Goal: Task Accomplishment & Management: Use online tool/utility

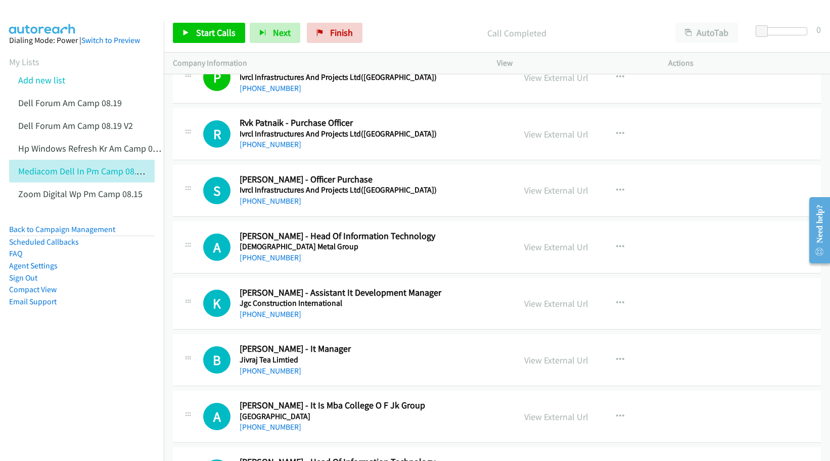
scroll to position [4298, 0]
click at [558, 250] on link "View External Url" at bounding box center [556, 247] width 64 height 12
click at [549, 306] on link "View External Url" at bounding box center [556, 303] width 64 height 12
click at [538, 358] on link "View External Url" at bounding box center [556, 360] width 64 height 12
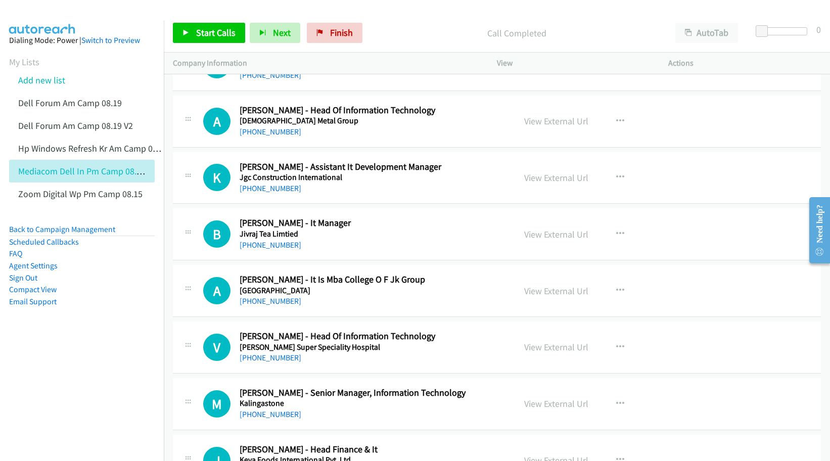
scroll to position [4425, 0]
click at [541, 349] on link "View External Url" at bounding box center [556, 346] width 64 height 12
click at [542, 406] on link "View External Url" at bounding box center [556, 403] width 64 height 12
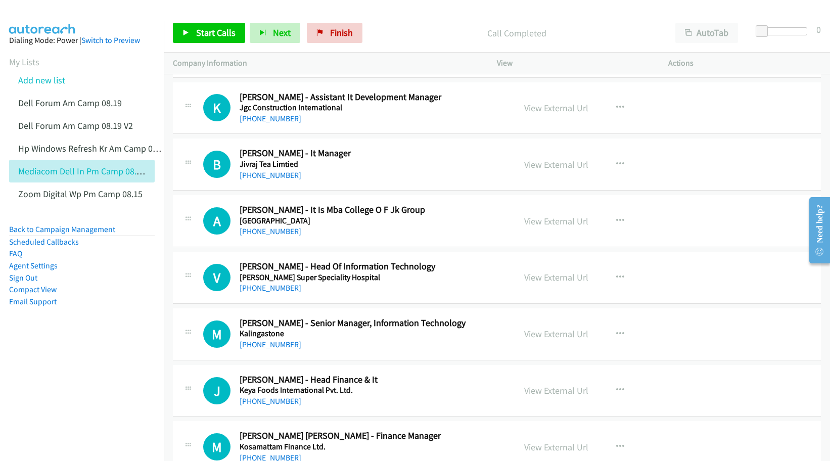
scroll to position [4551, 0]
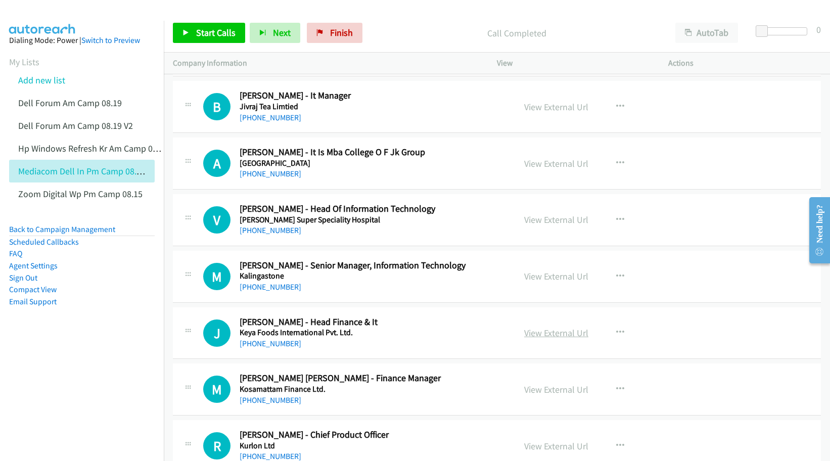
click at [529, 330] on link "View External Url" at bounding box center [556, 333] width 64 height 12
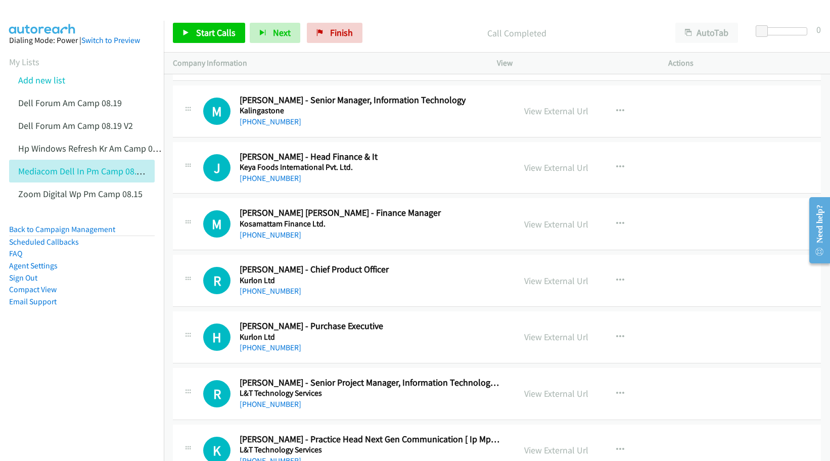
scroll to position [4741, 0]
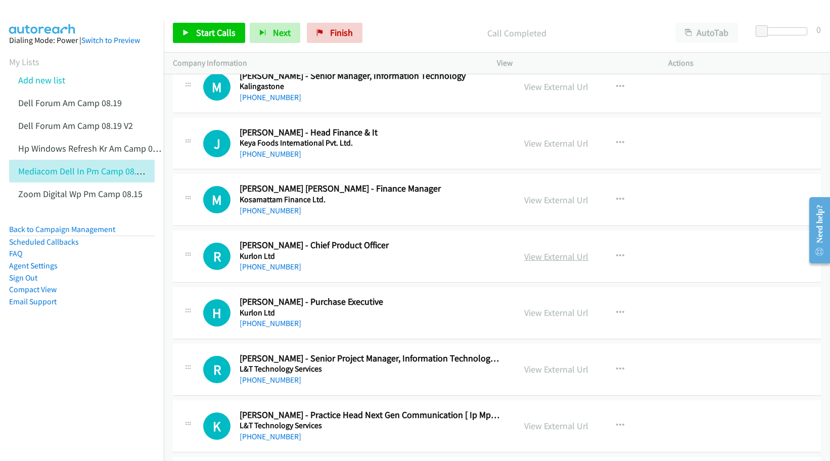
click at [540, 255] on link "View External Url" at bounding box center [556, 257] width 64 height 12
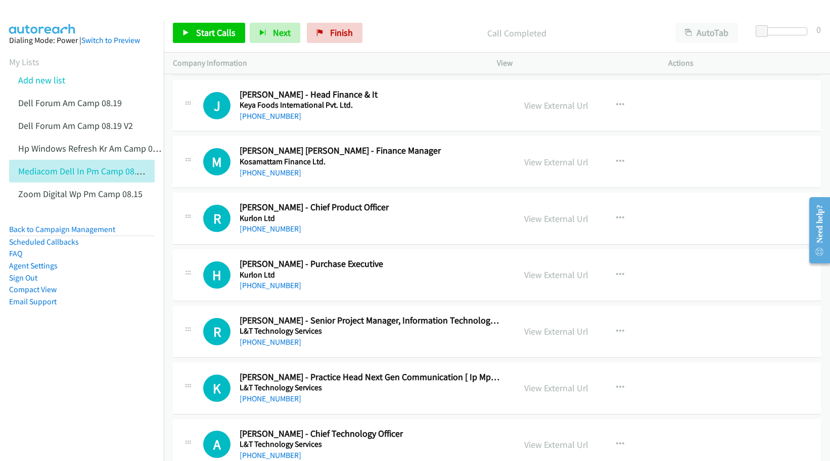
scroll to position [4804, 0]
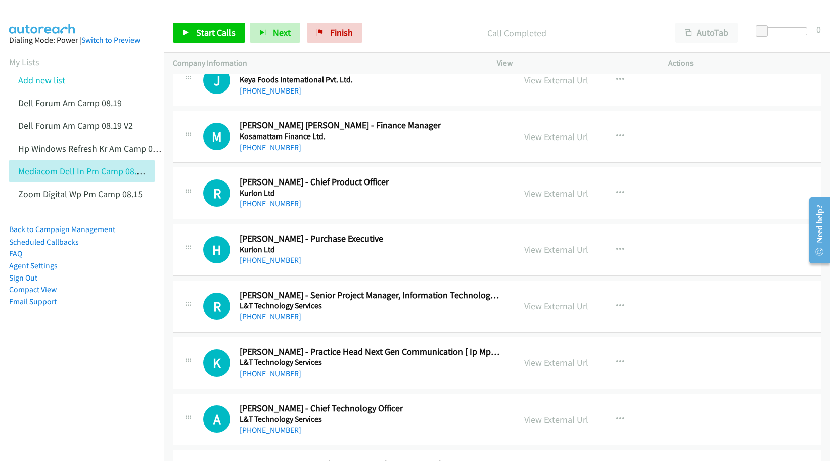
click at [544, 306] on link "View External Url" at bounding box center [556, 306] width 64 height 12
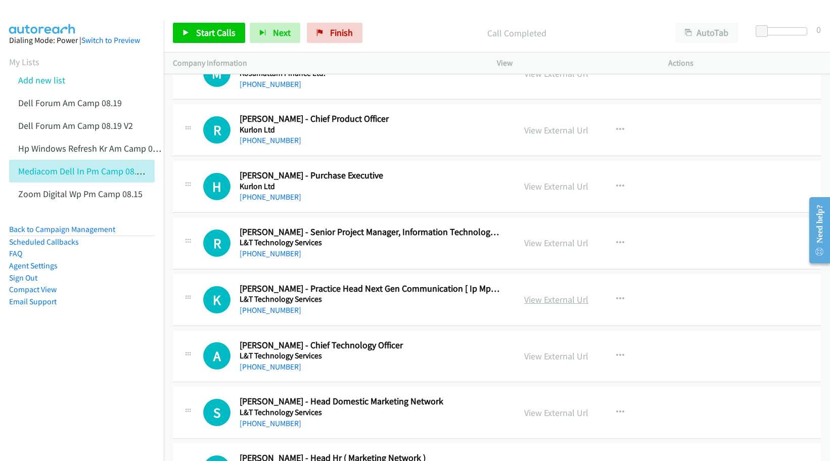
click at [538, 299] on link "View External Url" at bounding box center [556, 300] width 64 height 12
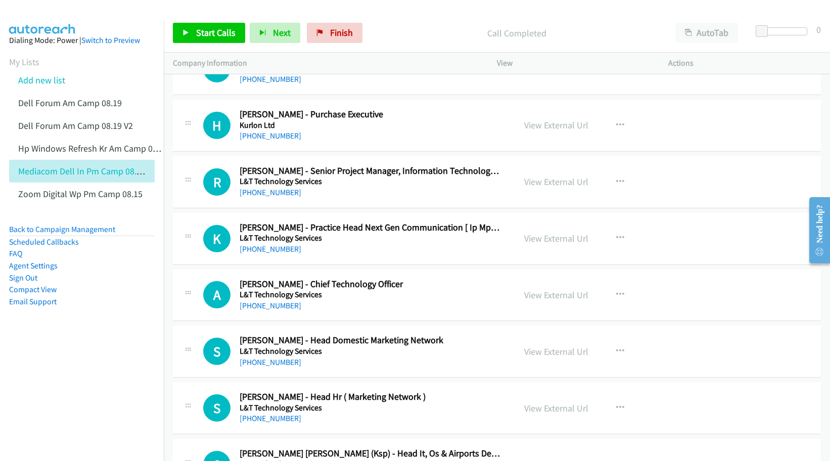
scroll to position [4930, 0]
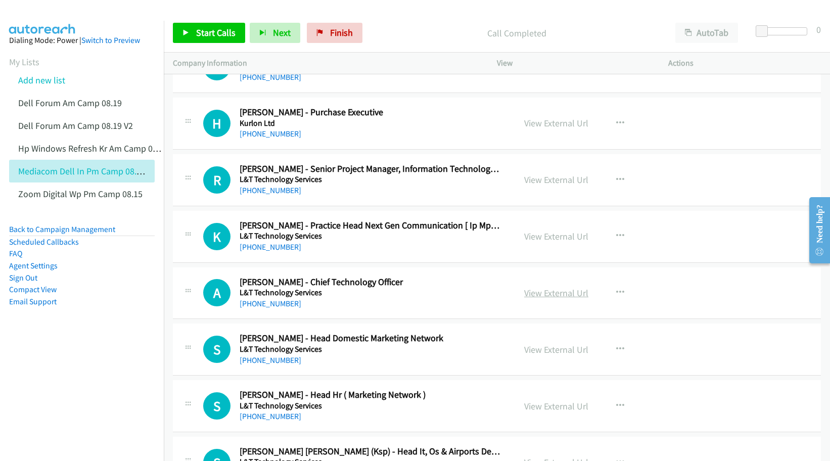
click at [535, 298] on link "View External Url" at bounding box center [556, 293] width 64 height 12
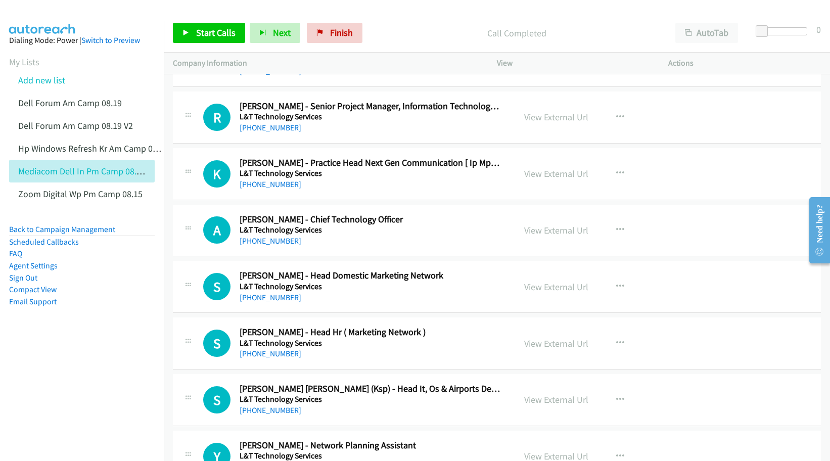
scroll to position [4993, 0]
click at [552, 290] on link "View External Url" at bounding box center [556, 287] width 64 height 12
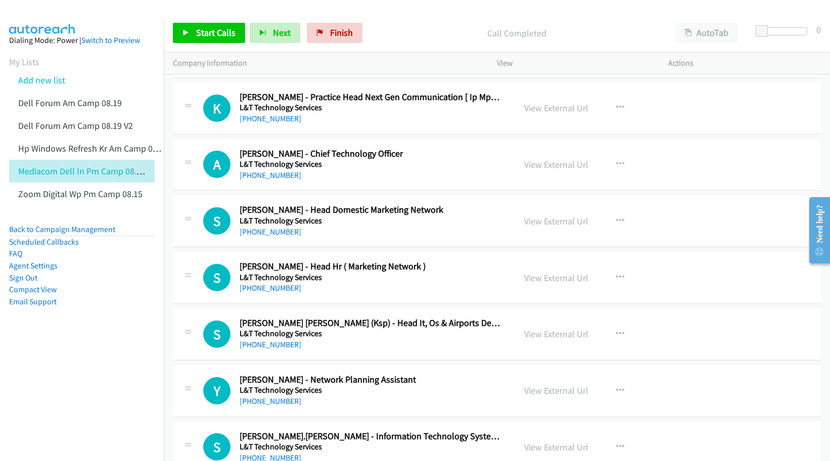
scroll to position [5120, 0]
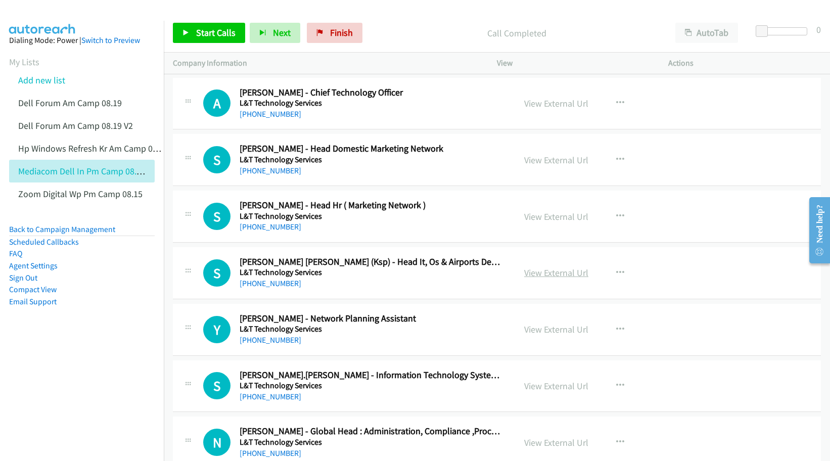
click at [533, 275] on link "View External Url" at bounding box center [556, 273] width 64 height 12
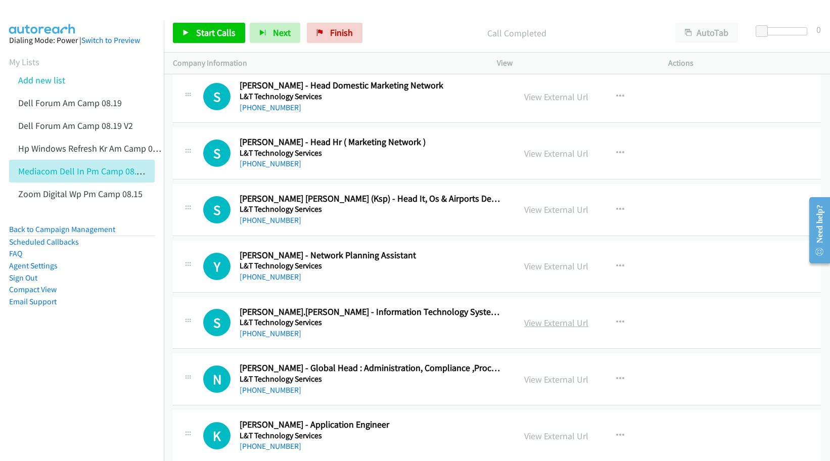
click at [539, 320] on link "View External Url" at bounding box center [556, 323] width 64 height 12
click at [531, 381] on link "View External Url" at bounding box center [556, 380] width 64 height 12
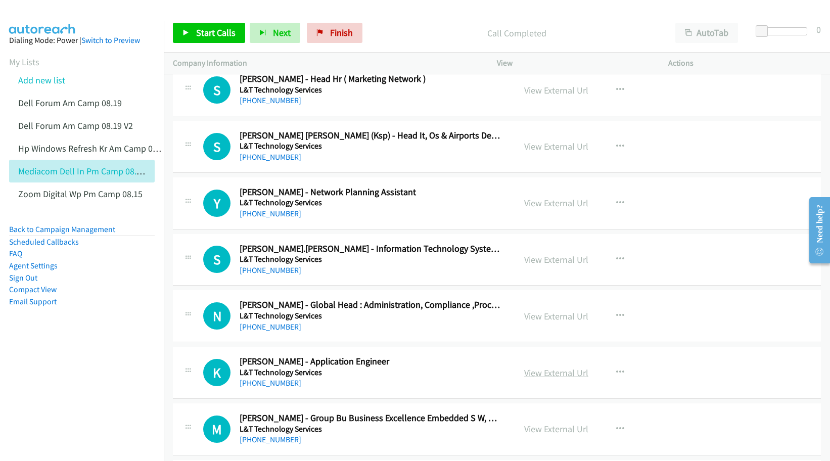
click at [545, 373] on link "View External Url" at bounding box center [556, 373] width 64 height 12
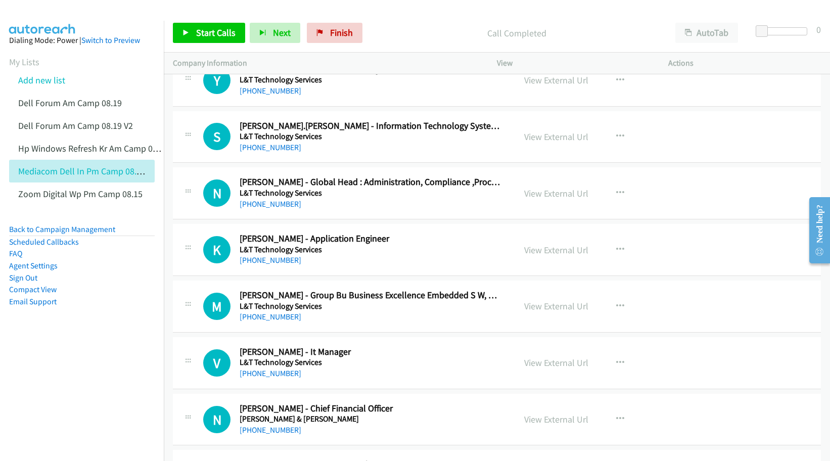
scroll to position [5373, 0]
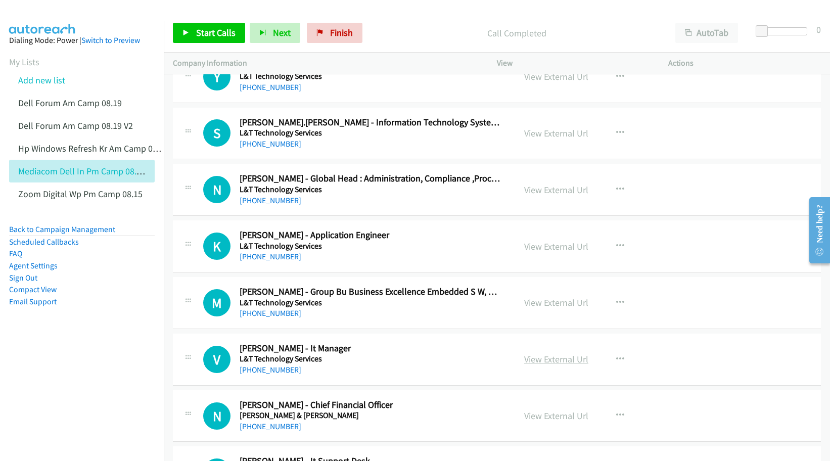
click at [531, 358] on link "View External Url" at bounding box center [556, 359] width 64 height 12
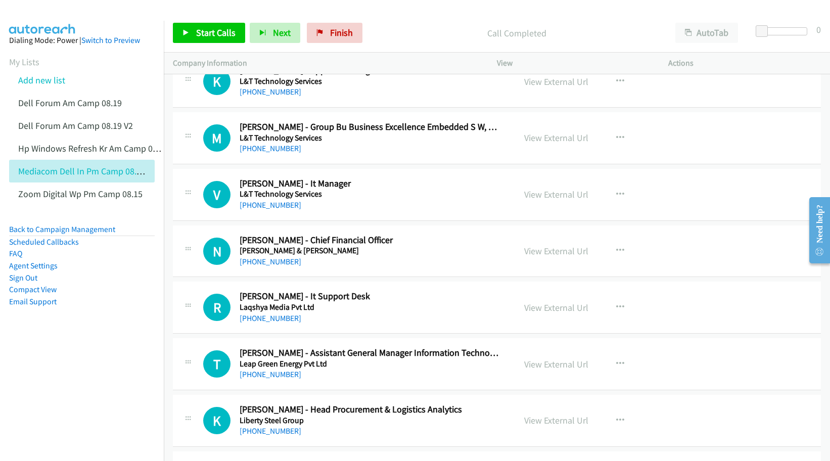
scroll to position [5625, 0]
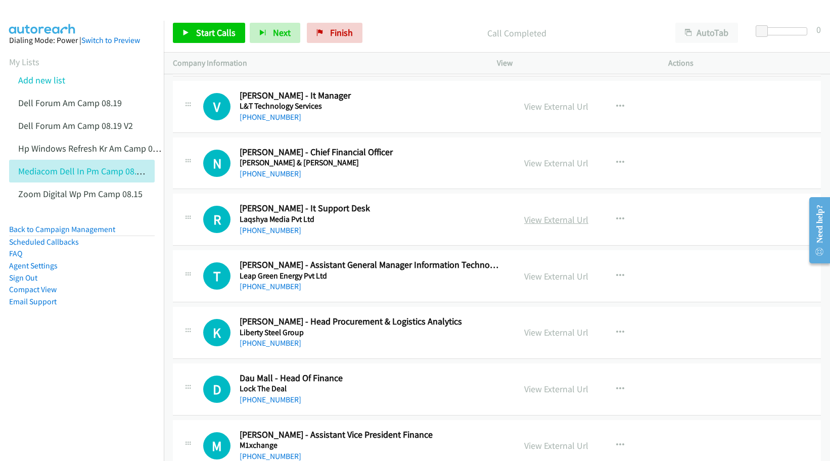
click at [546, 221] on link "View External Url" at bounding box center [556, 220] width 64 height 12
click at [550, 280] on link "View External Url" at bounding box center [556, 277] width 64 height 12
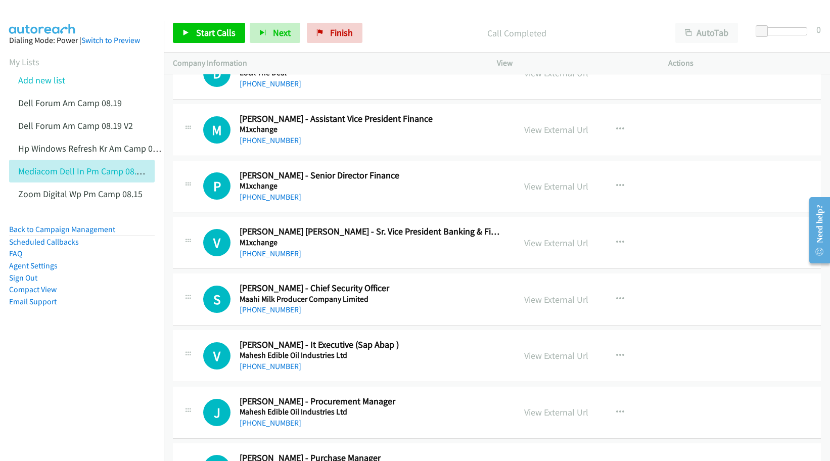
scroll to position [6005, 0]
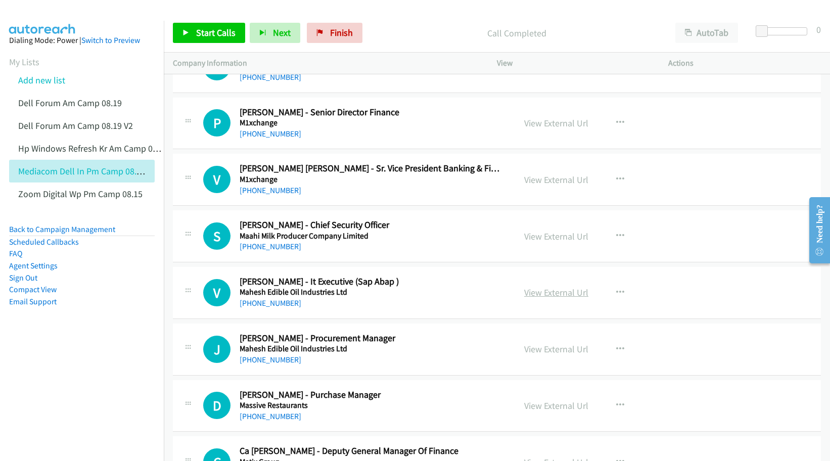
click at [548, 294] on link "View External Url" at bounding box center [556, 293] width 64 height 12
click at [127, 367] on nav "Dialing Mode: Power | Switch to Preview My Lists Add new list Dell Forum Am Cam…" at bounding box center [82, 251] width 164 height 461
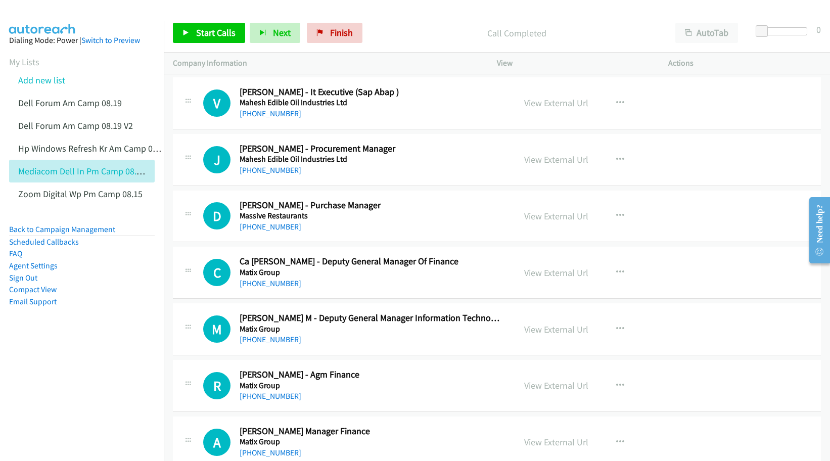
scroll to position [6258, 0]
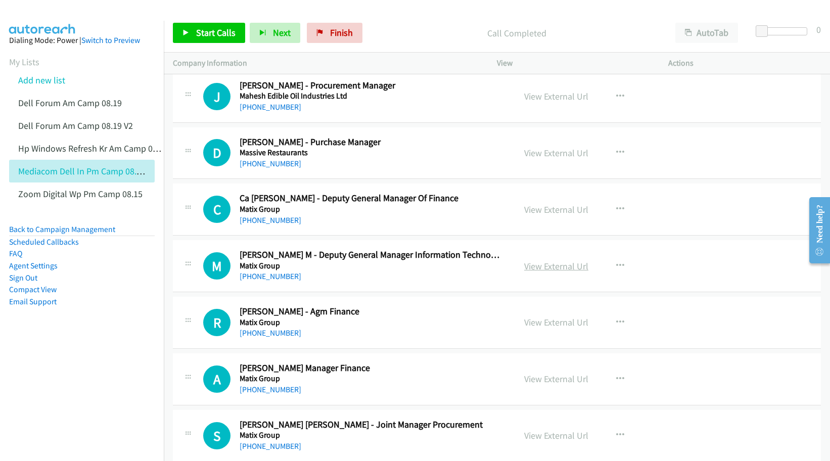
click at [554, 269] on link "View External Url" at bounding box center [556, 266] width 64 height 12
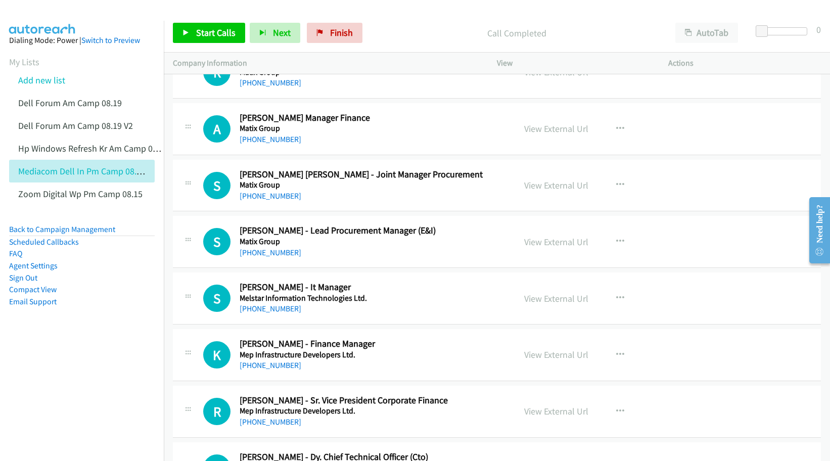
scroll to position [6510, 0]
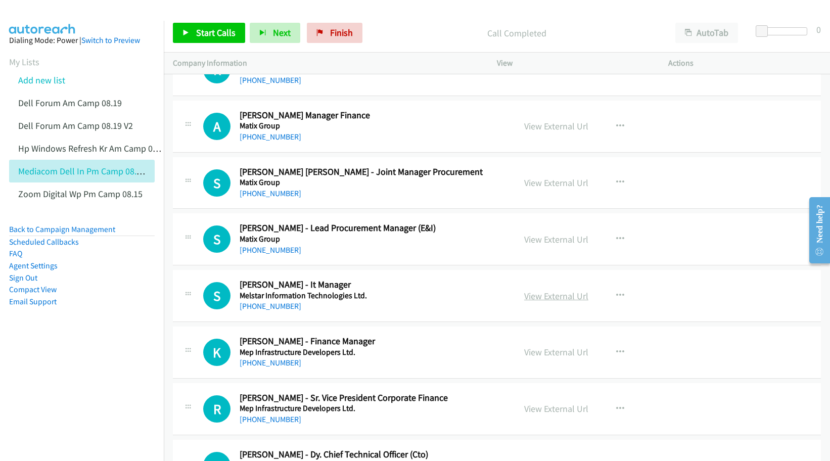
click at [540, 299] on link "View External Url" at bounding box center [556, 296] width 64 height 12
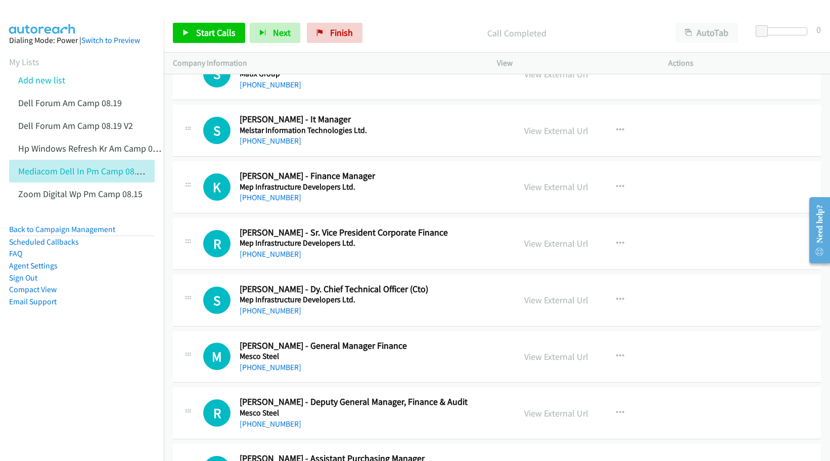
scroll to position [6700, 0]
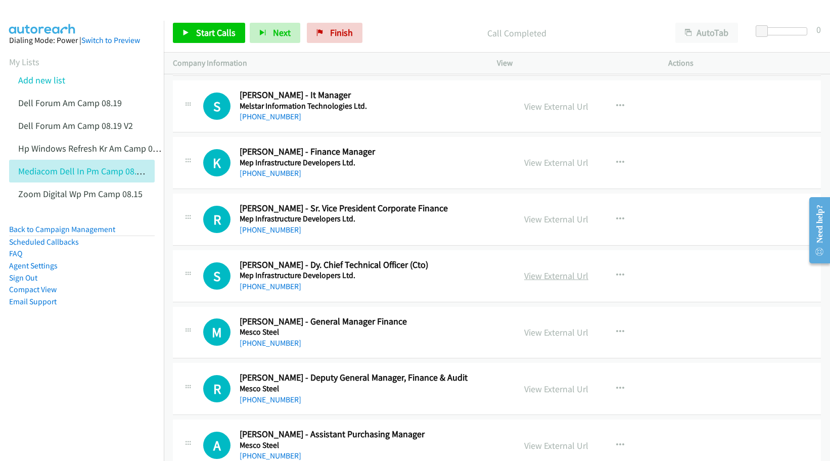
click at [533, 274] on link "View External Url" at bounding box center [556, 276] width 64 height 12
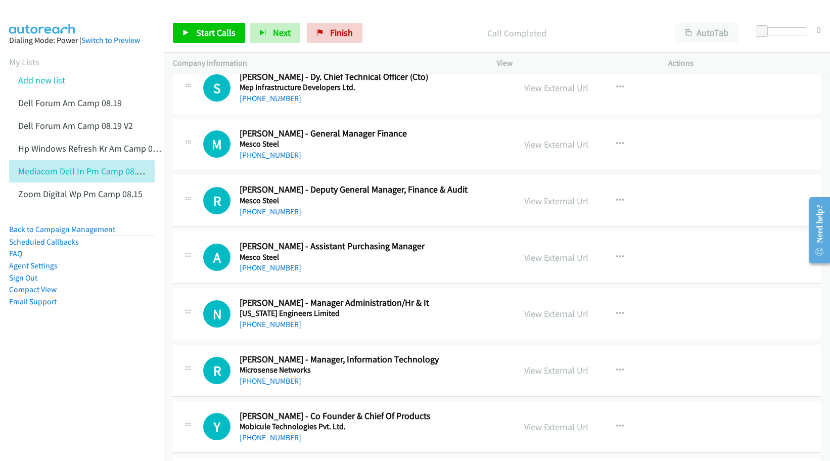
scroll to position [6890, 0]
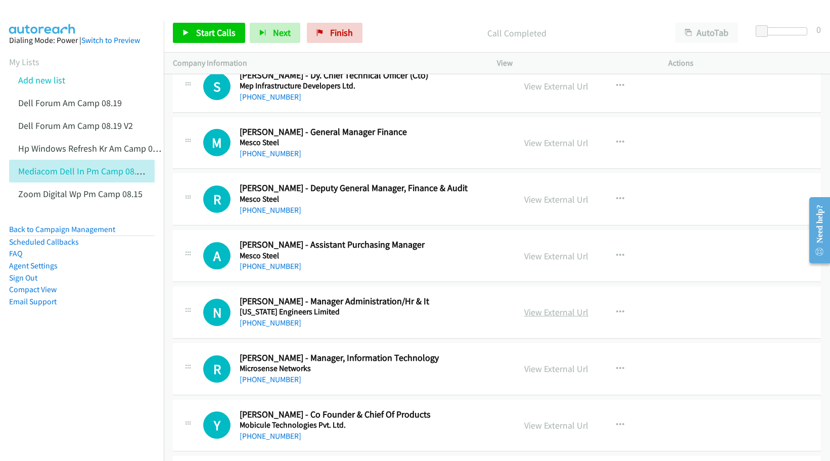
click at [536, 314] on link "View External Url" at bounding box center [556, 312] width 64 height 12
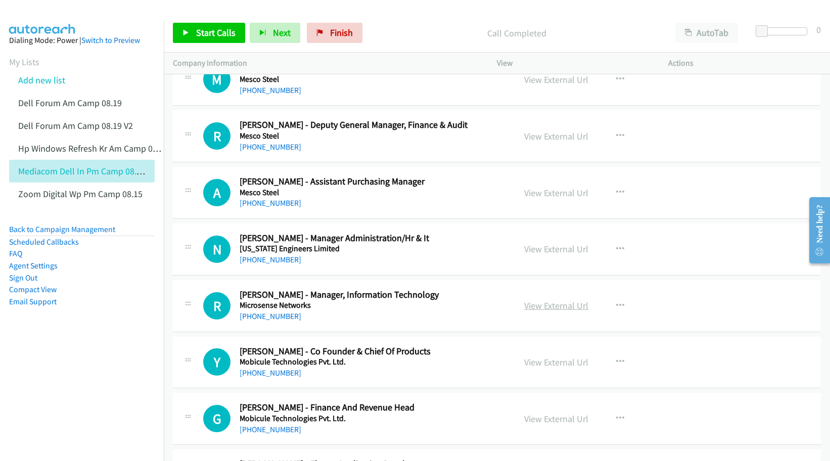
click at [527, 307] on link "View External Url" at bounding box center [556, 306] width 64 height 12
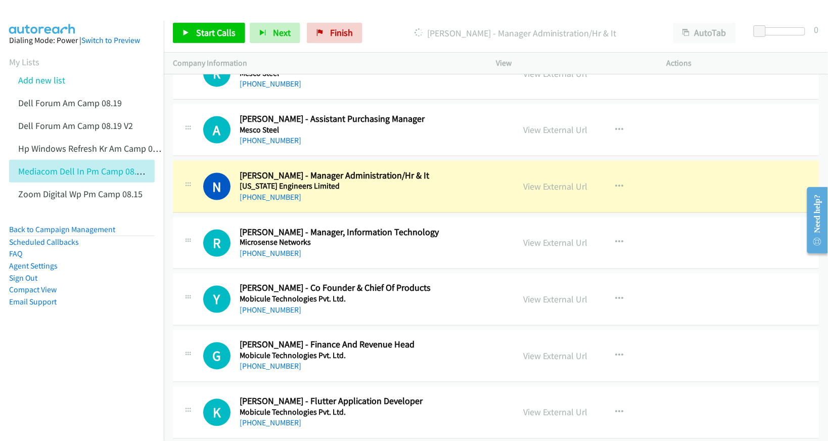
scroll to position [7079, 0]
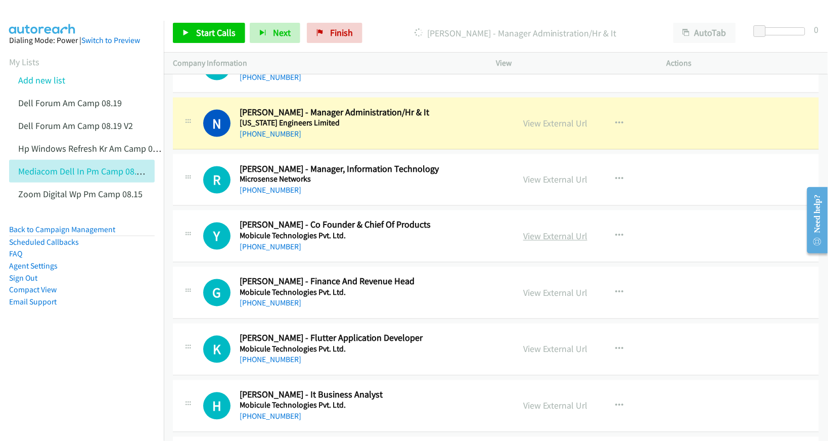
click at [541, 242] on link "View External Url" at bounding box center [555, 237] width 64 height 12
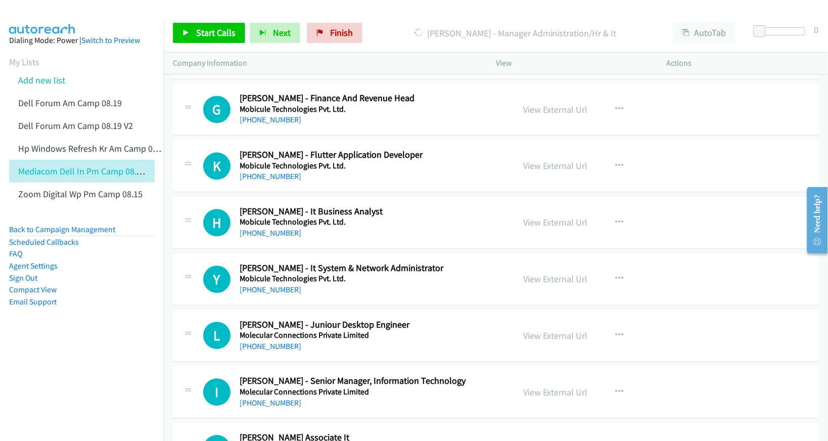
scroll to position [7269, 0]
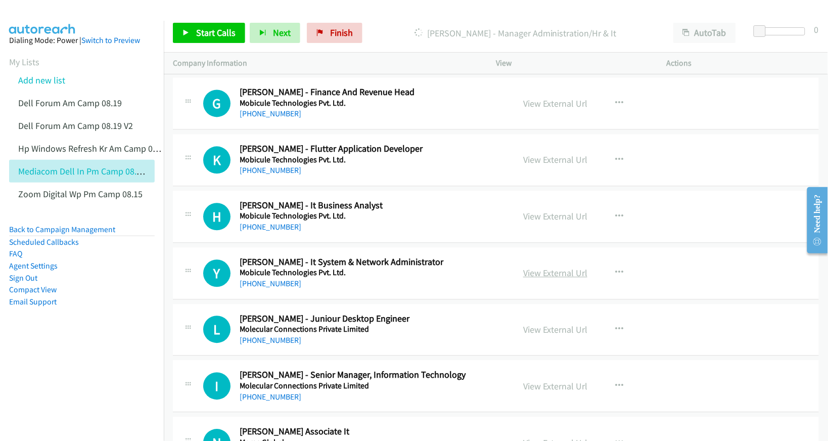
click at [546, 279] on link "View External Url" at bounding box center [555, 273] width 64 height 12
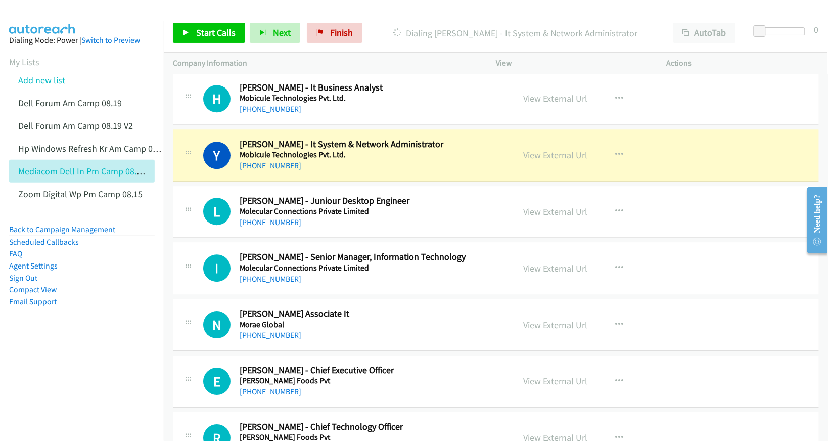
scroll to position [7395, 0]
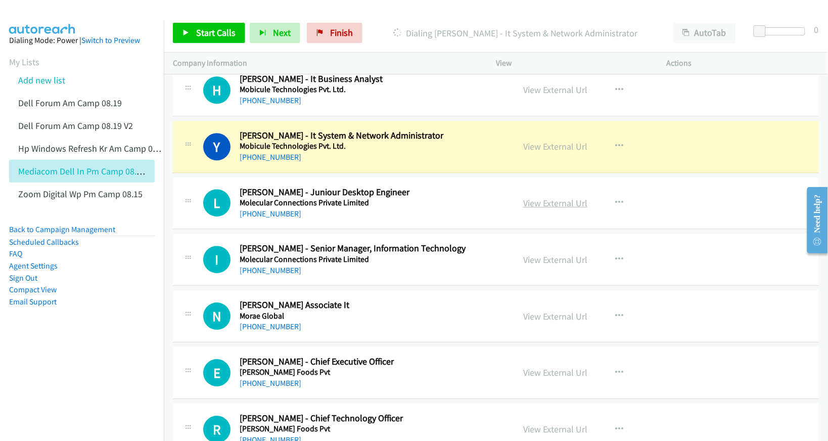
click at [538, 209] on link "View External Url" at bounding box center [555, 203] width 64 height 12
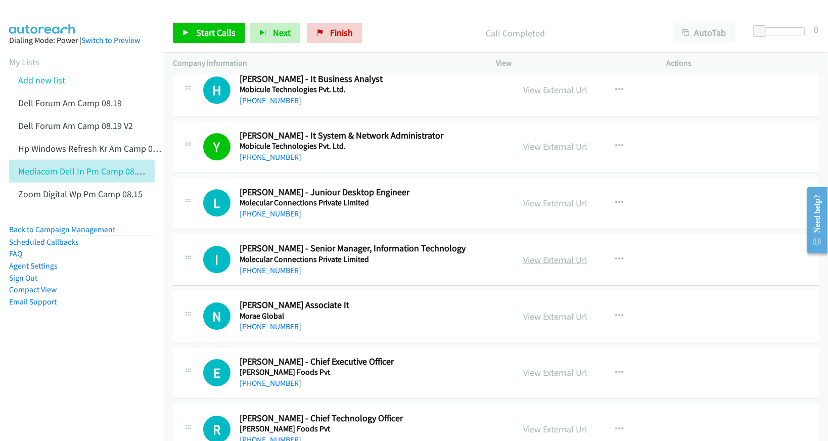
click at [554, 265] on link "View External Url" at bounding box center [555, 260] width 64 height 12
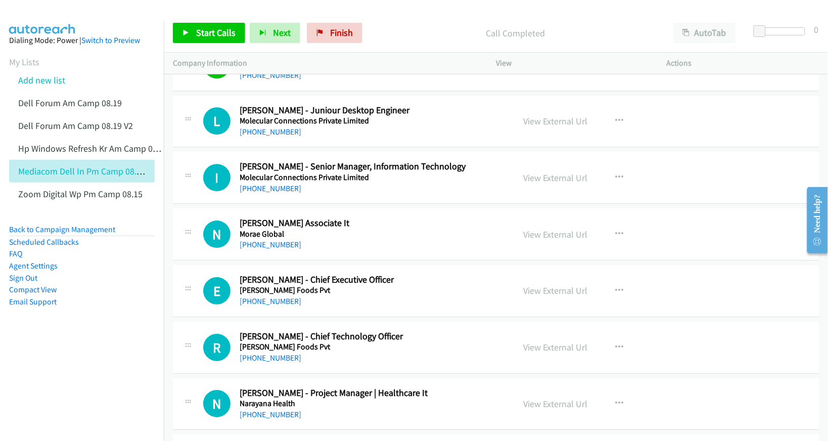
scroll to position [7522, 0]
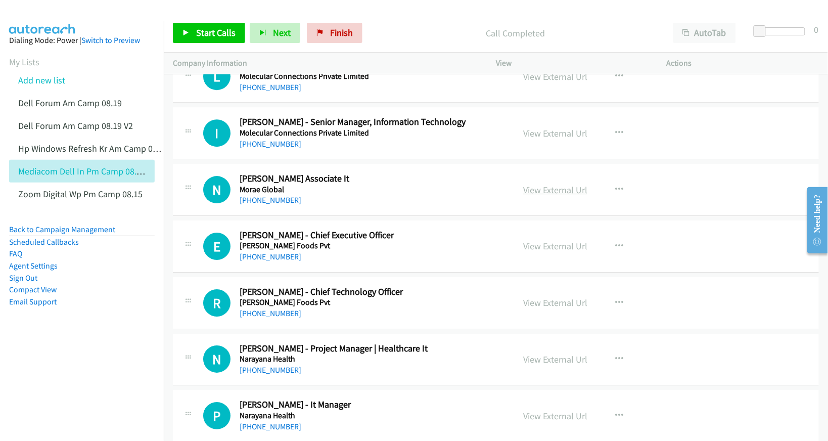
click at [557, 196] on link "View External Url" at bounding box center [555, 190] width 64 height 12
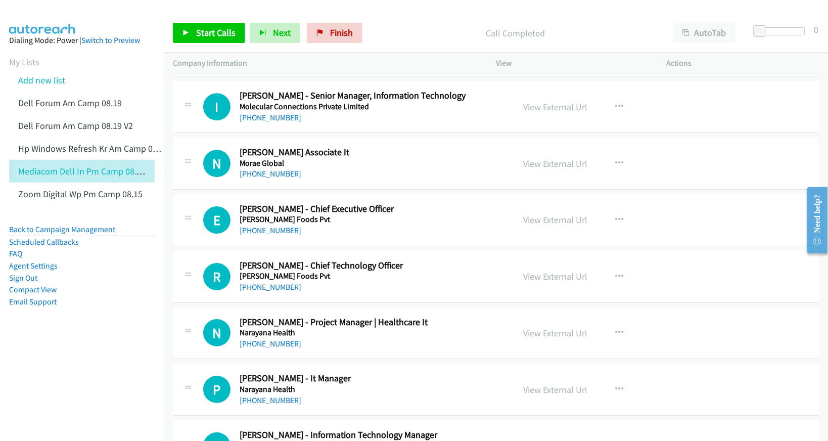
scroll to position [7648, 0]
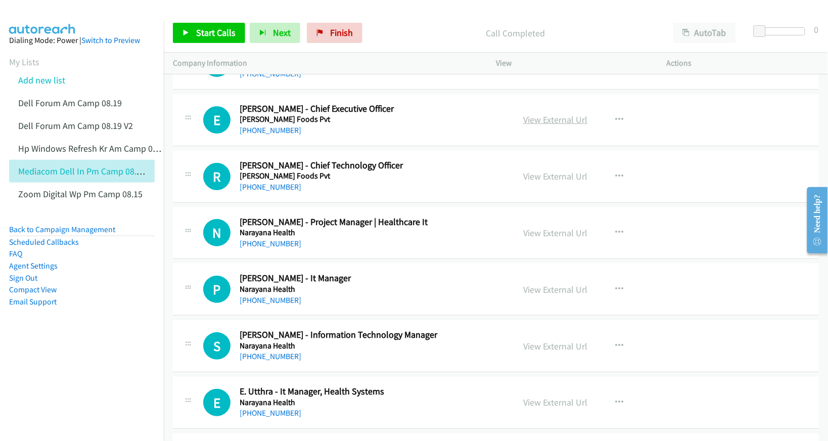
click at [556, 125] on link "View External Url" at bounding box center [555, 120] width 64 height 12
click at [546, 182] on link "View External Url" at bounding box center [555, 176] width 64 height 12
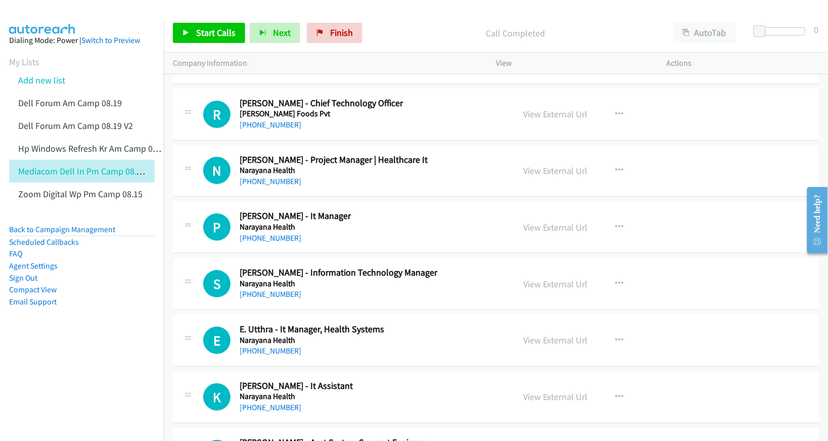
scroll to position [7711, 0]
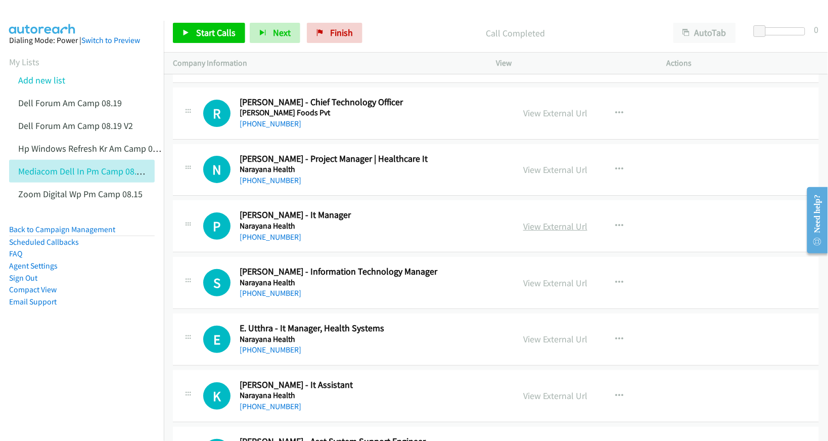
click at [557, 232] on link "View External Url" at bounding box center [555, 226] width 64 height 12
click at [542, 289] on link "View External Url" at bounding box center [555, 283] width 64 height 12
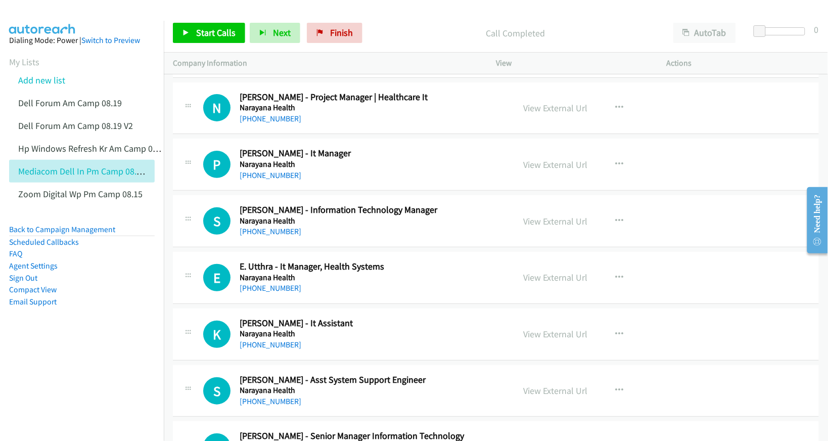
scroll to position [7775, 0]
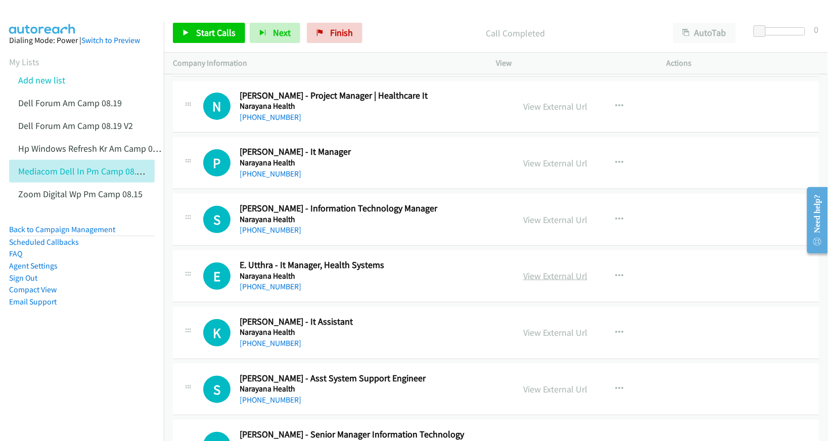
click at [526, 282] on link "View External Url" at bounding box center [555, 276] width 64 height 12
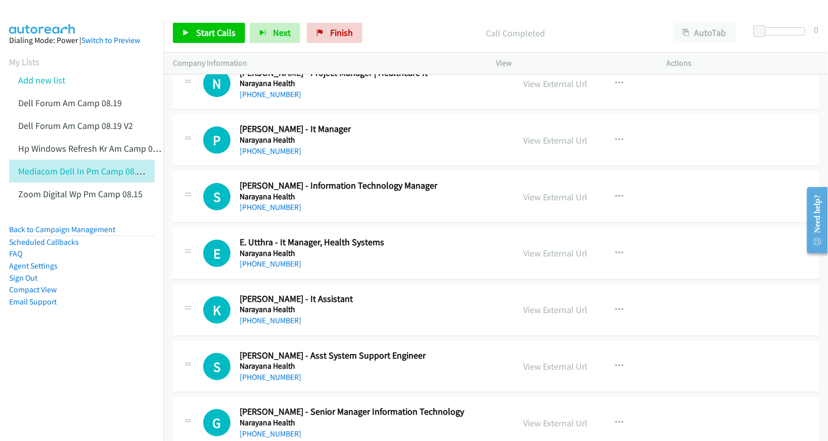
scroll to position [7838, 0]
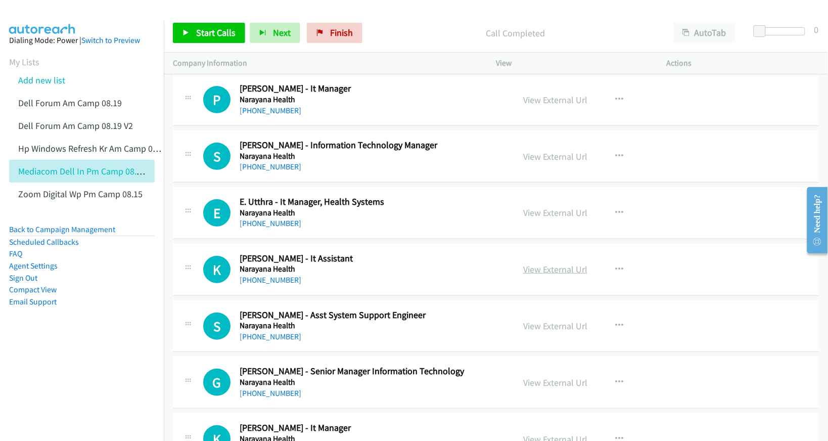
click at [555, 275] on link "View External Url" at bounding box center [555, 269] width 64 height 12
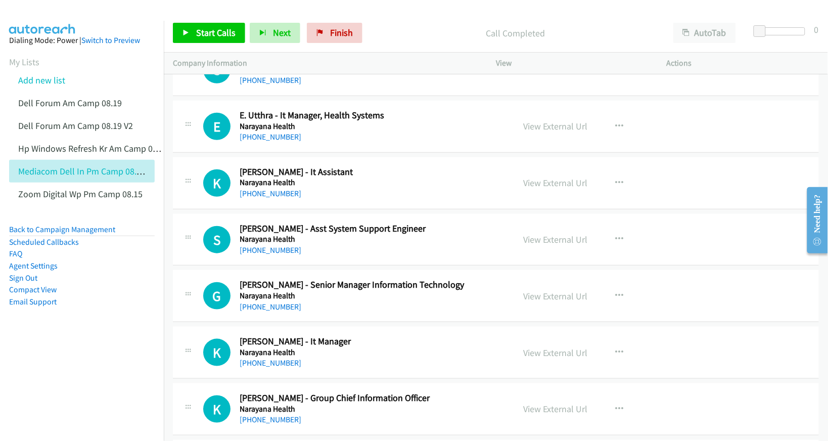
scroll to position [7964, 0]
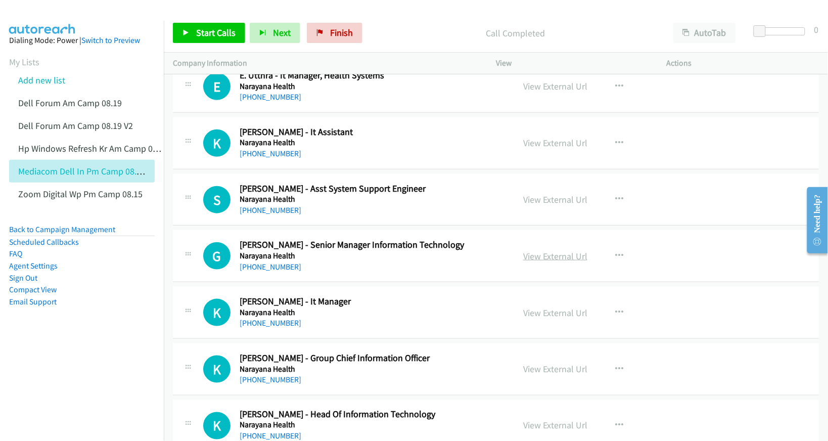
click at [545, 262] on link "View External Url" at bounding box center [555, 256] width 64 height 12
click at [544, 319] on link "View External Url" at bounding box center [555, 313] width 64 height 12
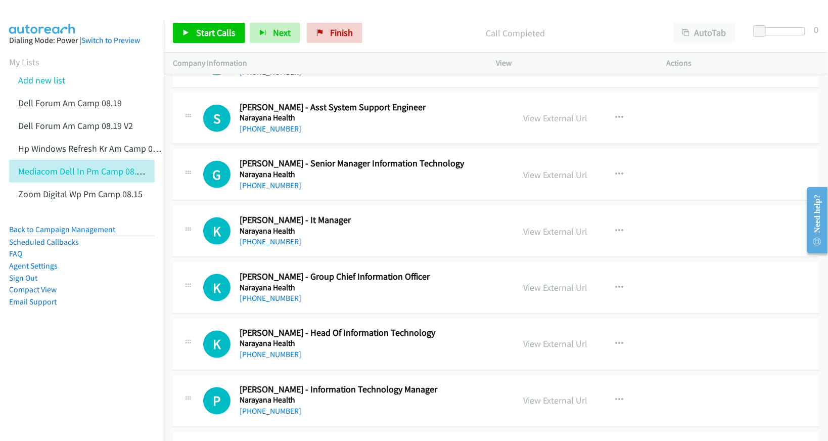
scroll to position [8091, 0]
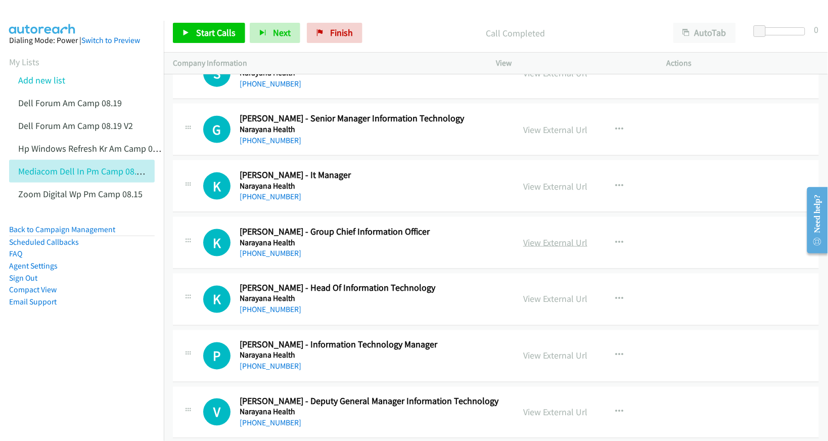
click at [540, 248] on link "View External Url" at bounding box center [555, 243] width 64 height 12
click at [540, 305] on link "View External Url" at bounding box center [555, 299] width 64 height 12
click at [541, 362] on link "View External Url" at bounding box center [555, 356] width 64 height 12
click at [546, 418] on link "View External Url" at bounding box center [555, 413] width 64 height 12
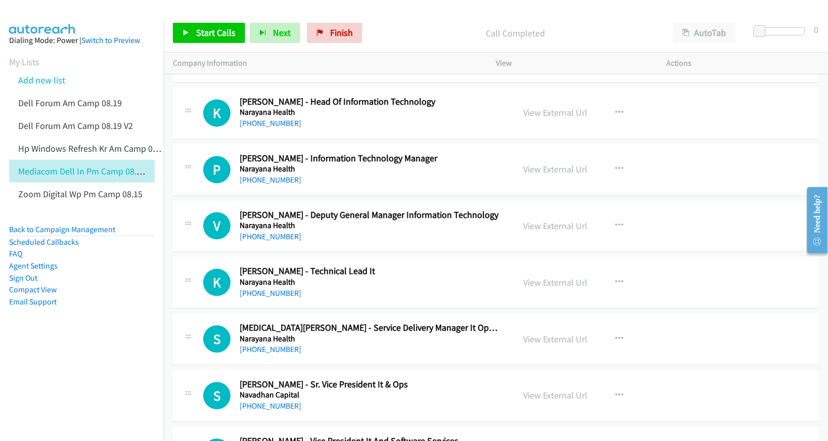
scroll to position [8280, 0]
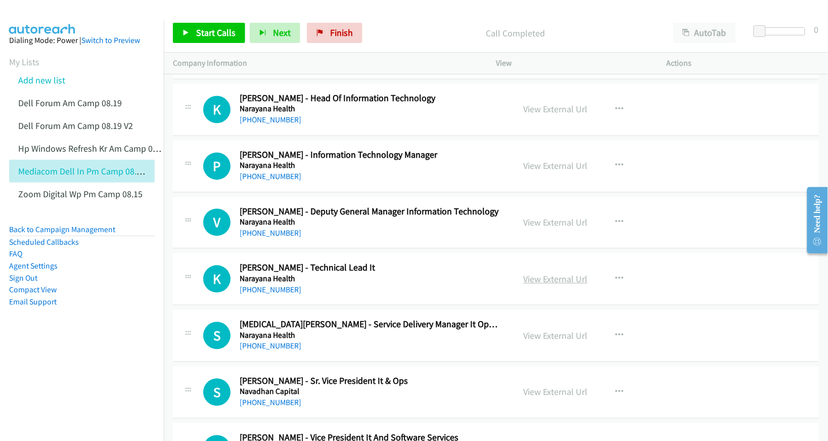
click at [549, 285] on link "View External Url" at bounding box center [555, 280] width 64 height 12
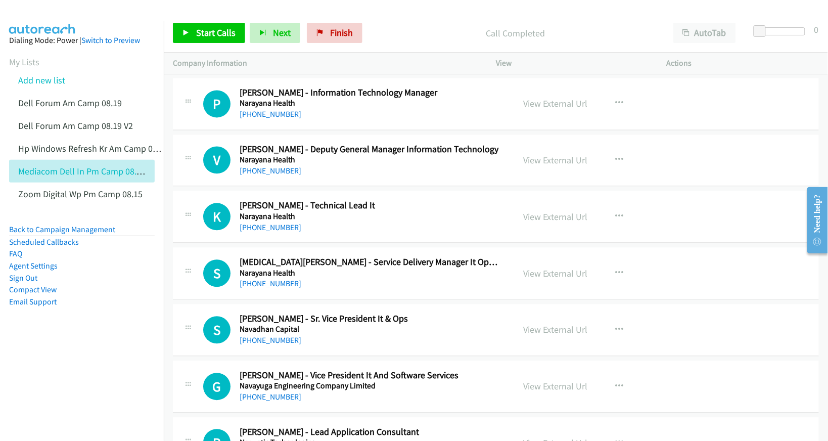
scroll to position [8343, 0]
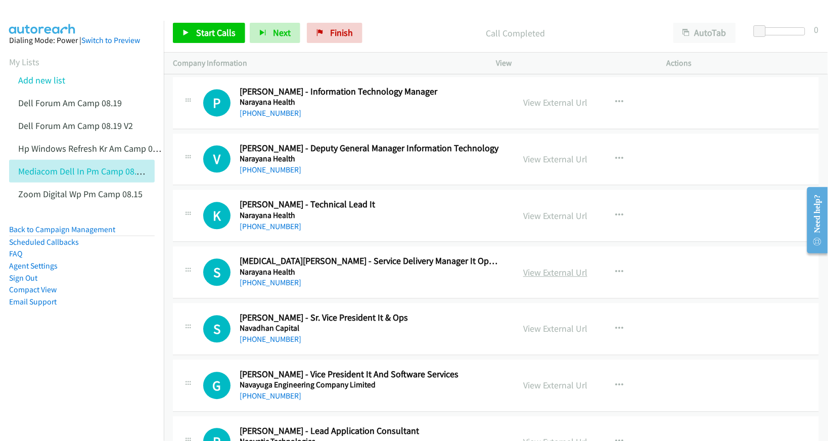
click at [540, 279] on link "View External Url" at bounding box center [555, 273] width 64 height 12
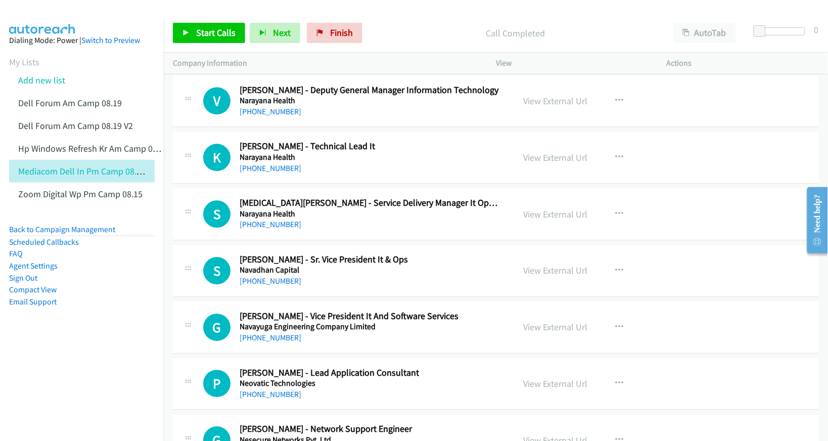
scroll to position [8407, 0]
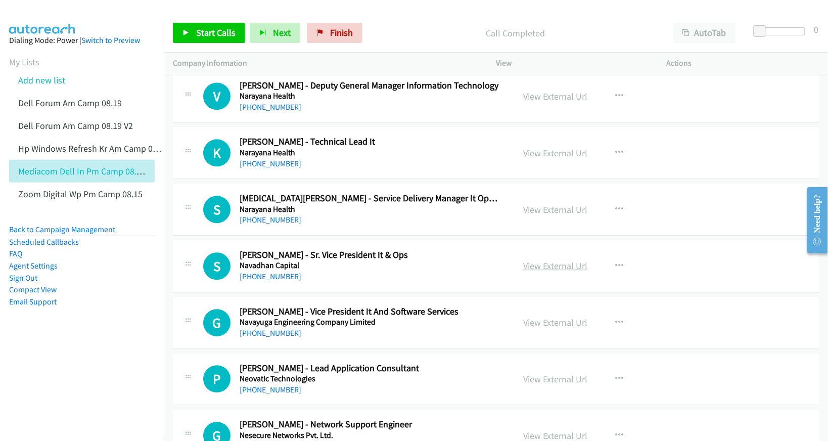
click at [544, 272] on link "View External Url" at bounding box center [555, 266] width 64 height 12
click at [546, 328] on link "View External Url" at bounding box center [555, 323] width 64 height 12
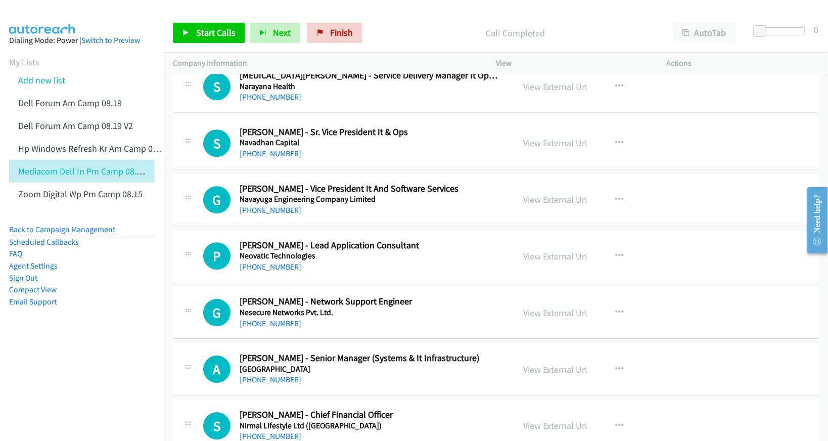
scroll to position [8533, 0]
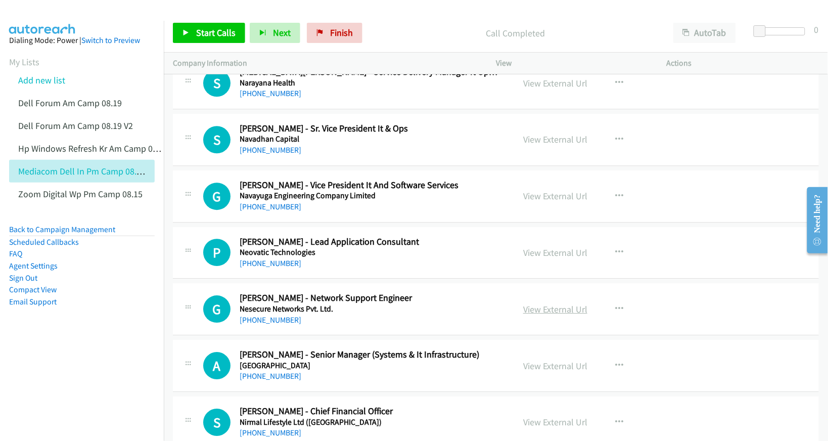
click at [535, 315] on link "View External Url" at bounding box center [555, 309] width 64 height 12
click at [558, 258] on link "View External Url" at bounding box center [555, 253] width 64 height 12
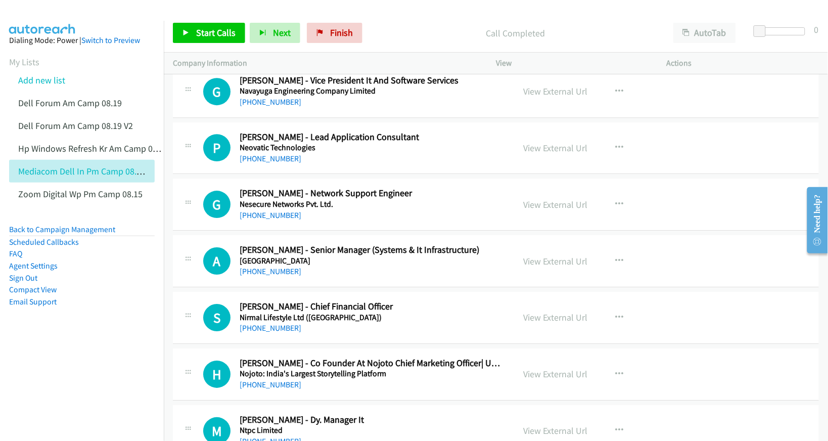
scroll to position [8659, 0]
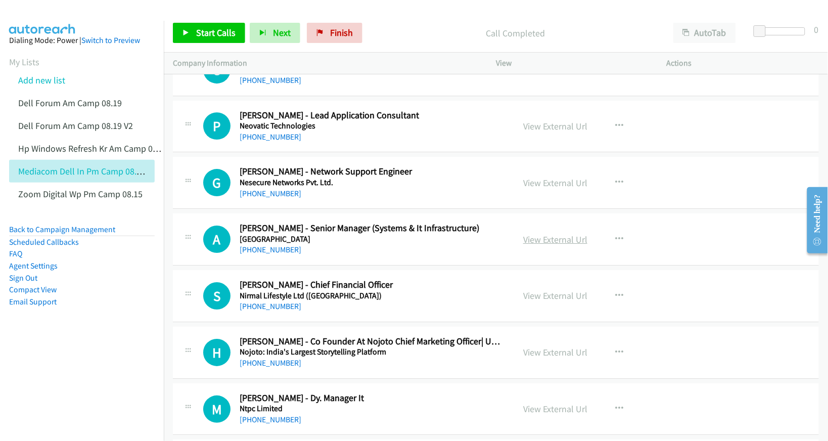
click at [559, 245] on link "View External Url" at bounding box center [555, 240] width 64 height 12
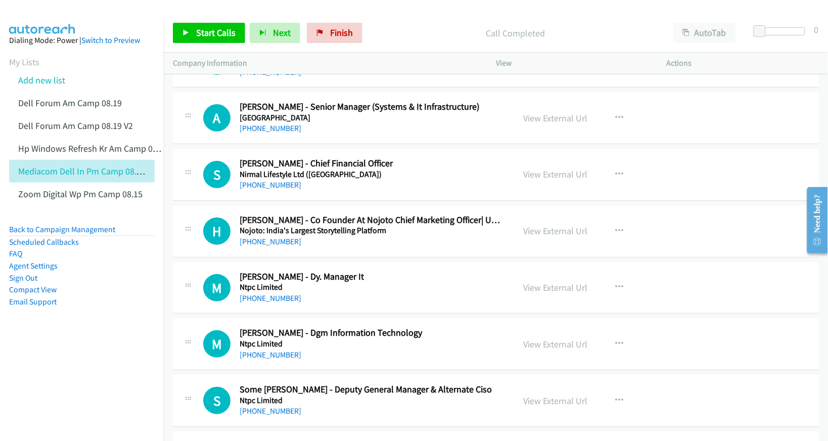
scroll to position [8786, 0]
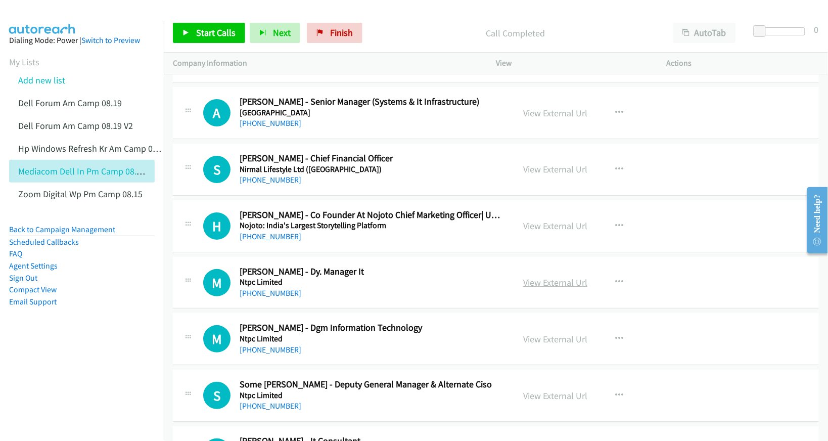
click at [547, 288] on link "View External Url" at bounding box center [555, 283] width 64 height 12
click at [555, 345] on link "View External Url" at bounding box center [555, 339] width 64 height 12
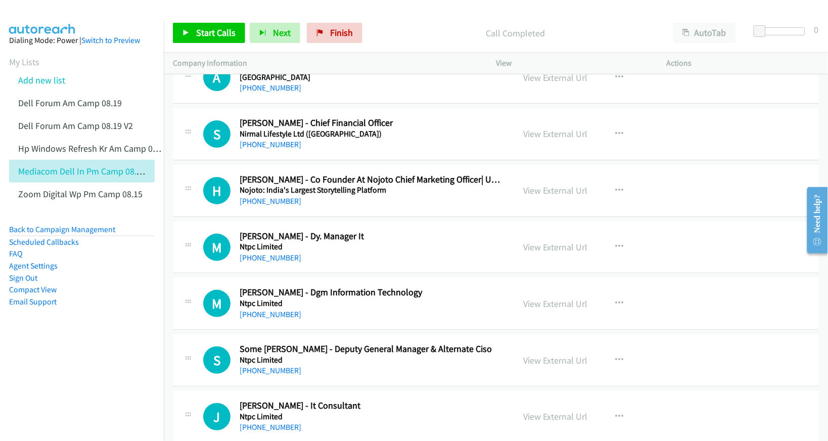
scroll to position [8849, 0]
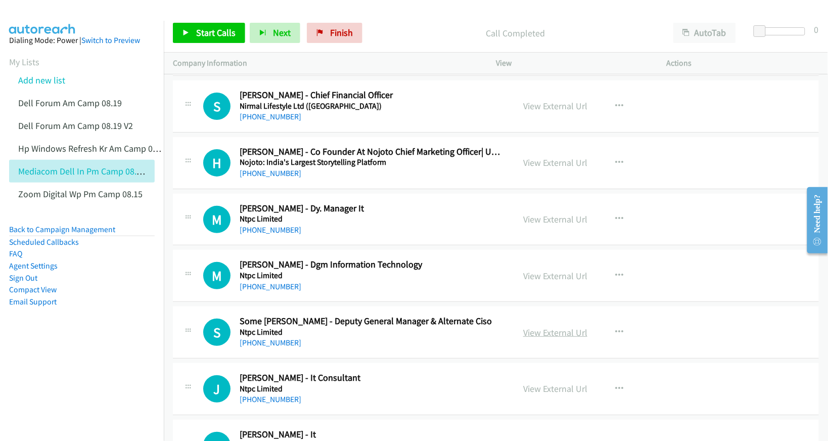
click at [532, 338] on link "View External Url" at bounding box center [555, 333] width 64 height 12
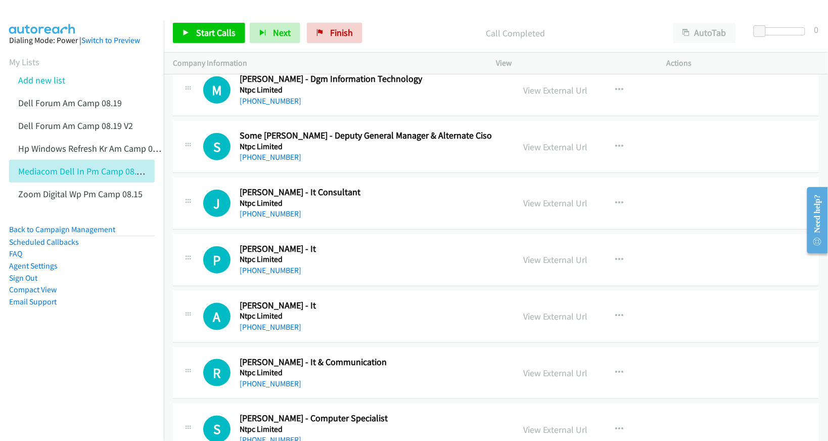
scroll to position [9039, 0]
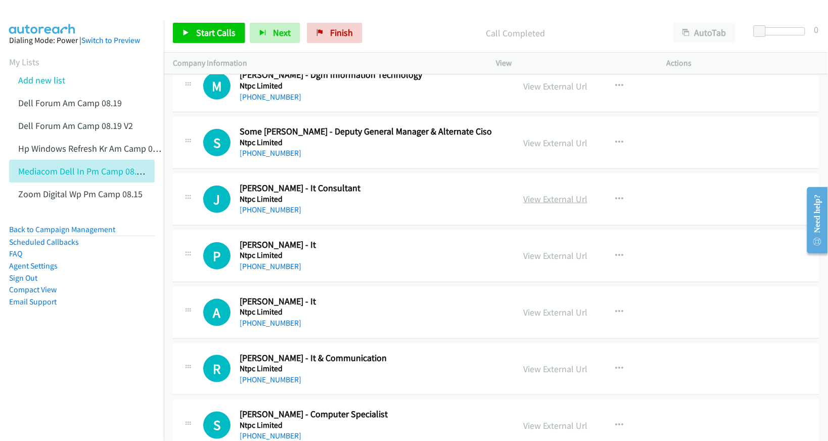
click at [549, 205] on link "View External Url" at bounding box center [555, 199] width 64 height 12
click at [545, 261] on link "View External Url" at bounding box center [555, 256] width 64 height 12
drag, startPoint x: 533, startPoint y: 322, endPoint x: 533, endPoint y: 396, distance: 74.3
click at [554, 318] on link "View External Url" at bounding box center [555, 312] width 64 height 12
click at [544, 375] on link "View External Url" at bounding box center [555, 369] width 64 height 12
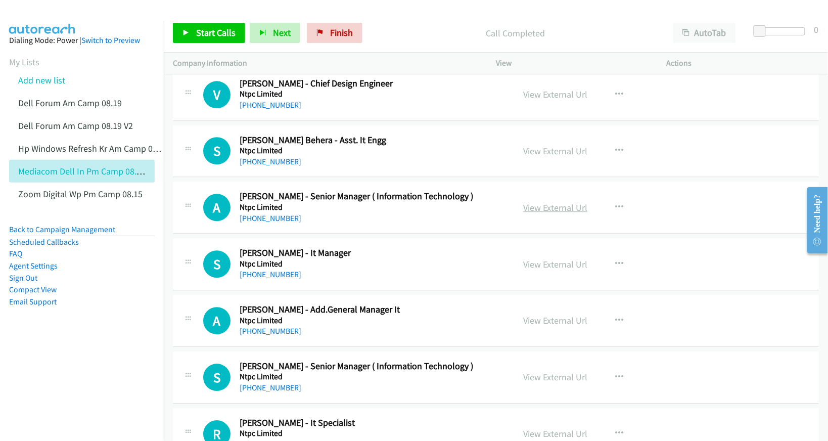
scroll to position [9544, 0]
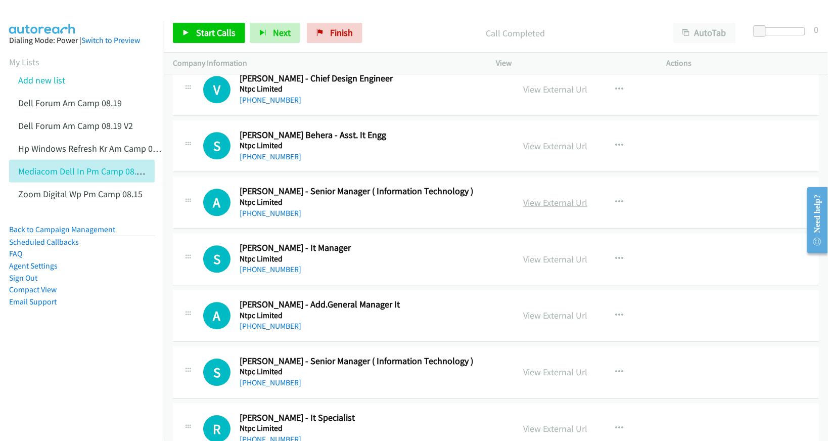
click at [541, 208] on link "View External Url" at bounding box center [555, 203] width 64 height 12
click at [542, 265] on link "View External Url" at bounding box center [555, 259] width 64 height 12
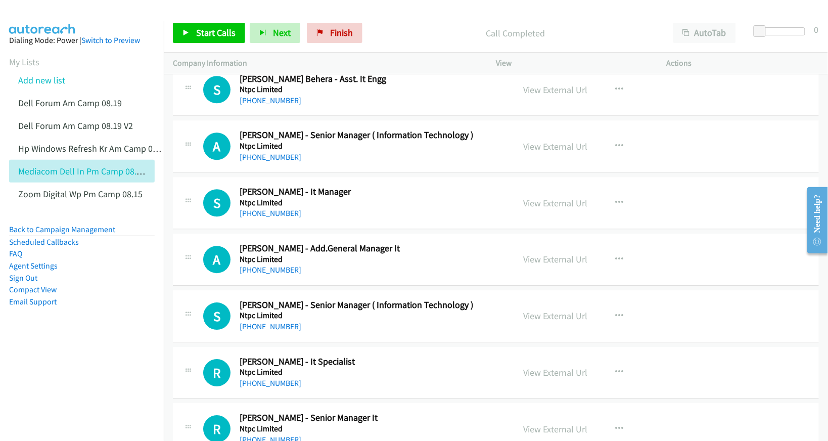
scroll to position [9608, 0]
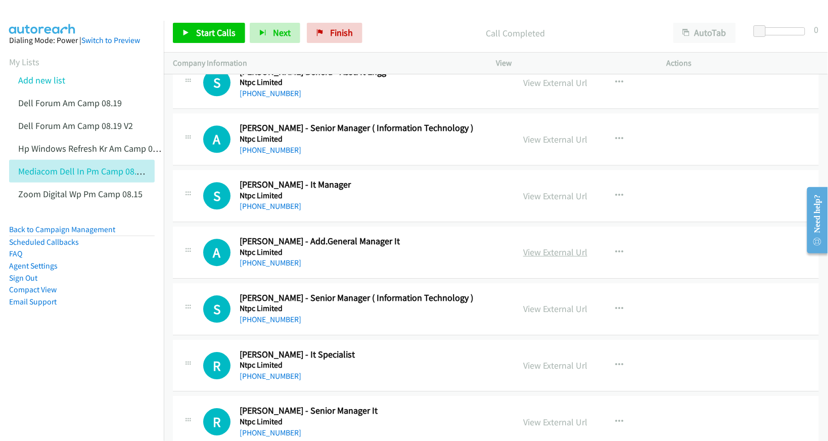
click at [550, 258] on link "View External Url" at bounding box center [555, 252] width 64 height 12
click at [537, 315] on link "View External Url" at bounding box center [555, 309] width 64 height 12
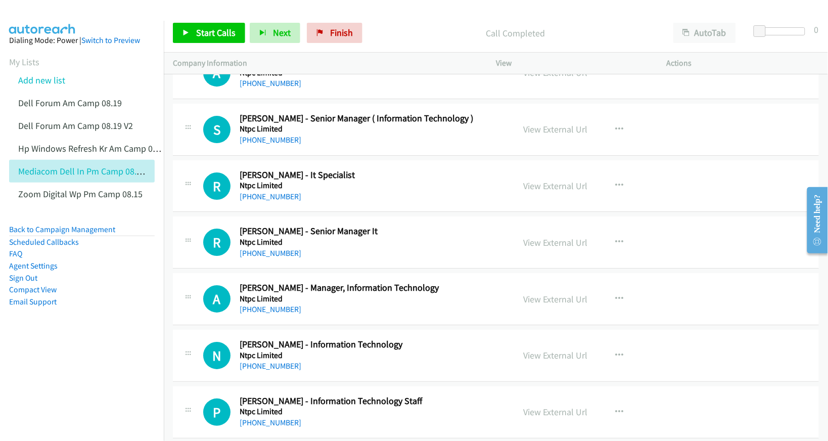
scroll to position [9797, 0]
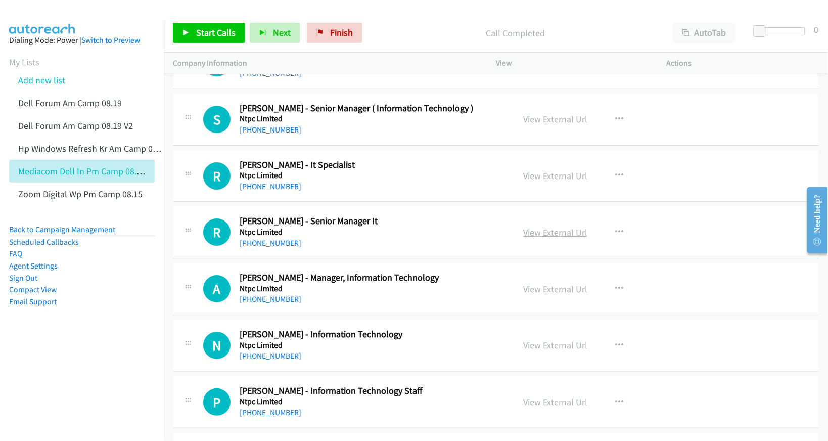
click at [535, 238] on link "View External Url" at bounding box center [555, 233] width 64 height 12
click at [540, 295] on link "View External Url" at bounding box center [555, 289] width 64 height 12
click at [541, 351] on link "View External Url" at bounding box center [555, 345] width 64 height 12
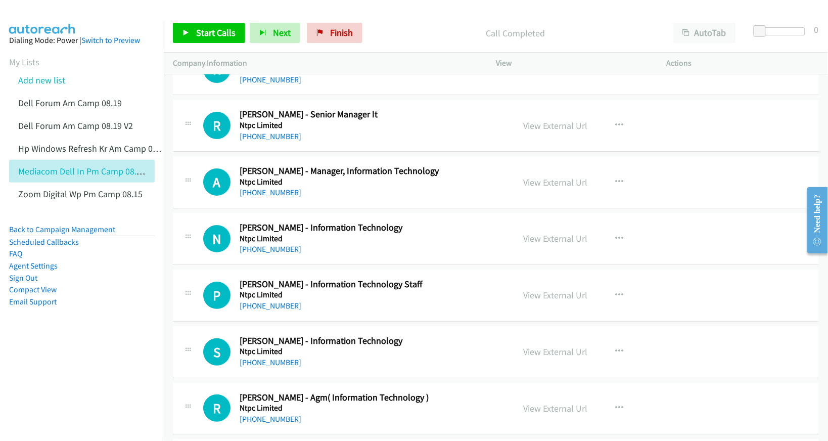
scroll to position [9924, 0]
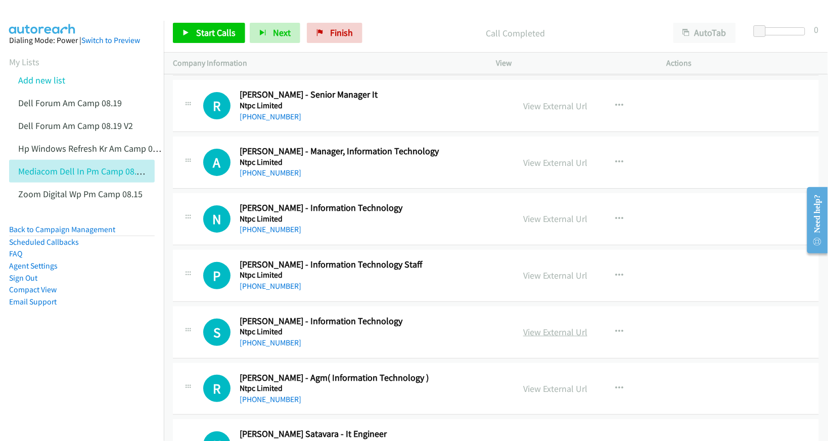
click at [543, 338] on link "View External Url" at bounding box center [555, 332] width 64 height 12
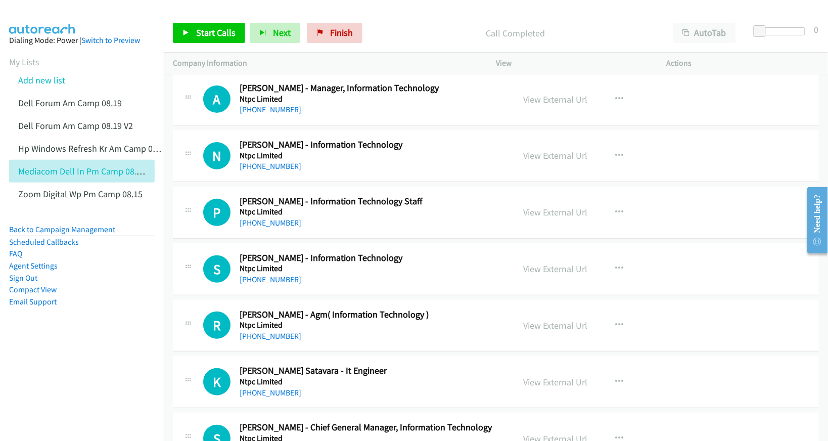
scroll to position [10050, 0]
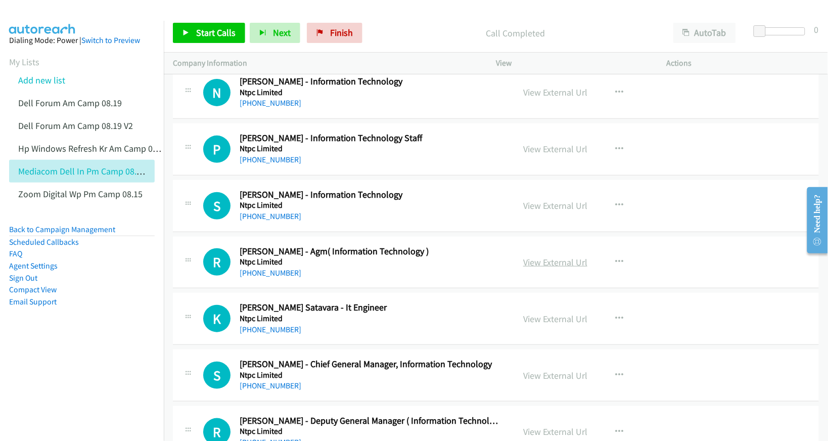
click at [529, 268] on link "View External Url" at bounding box center [555, 262] width 64 height 12
click at [537, 325] on link "View External Url" at bounding box center [555, 319] width 64 height 12
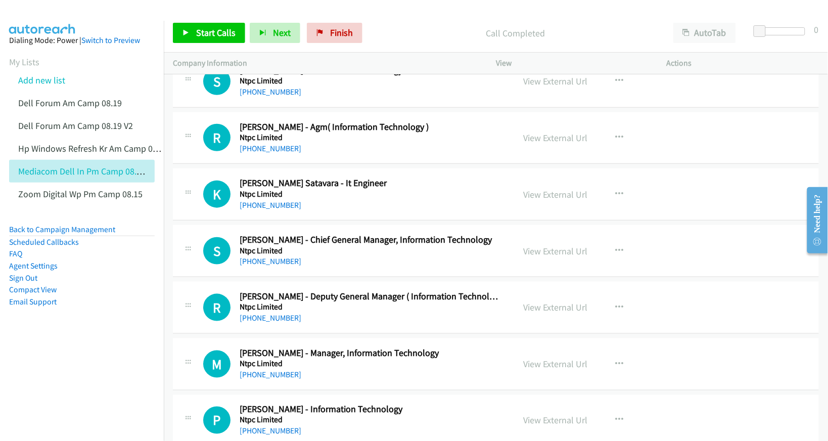
scroll to position [10176, 0]
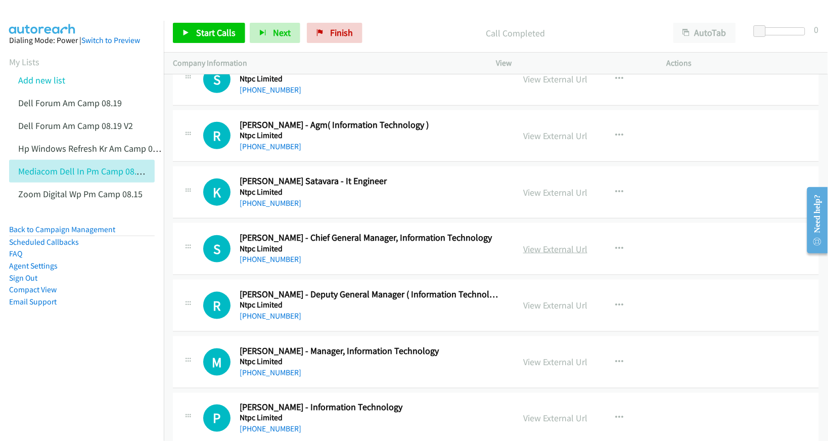
click at [548, 255] on link "View External Url" at bounding box center [555, 249] width 64 height 12
click at [527, 311] on link "View External Url" at bounding box center [555, 305] width 64 height 12
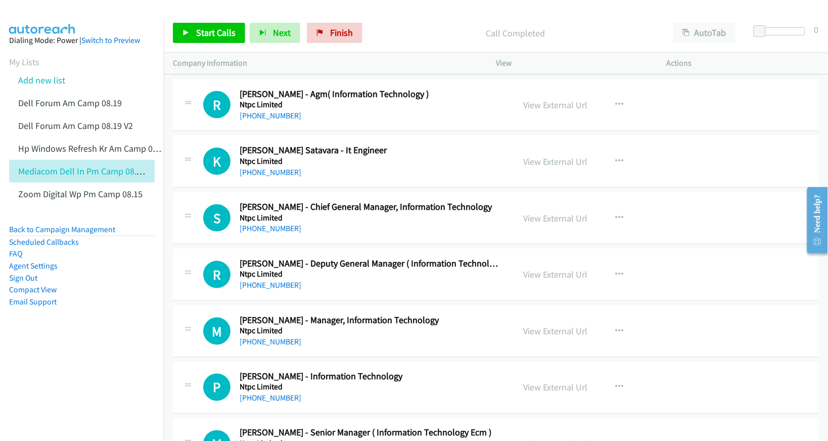
scroll to position [10303, 0]
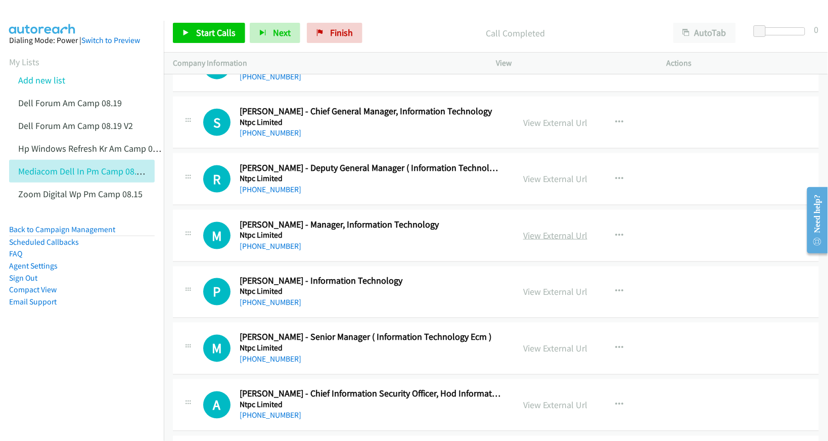
click at [540, 241] on link "View External Url" at bounding box center [555, 236] width 64 height 12
click at [540, 298] on link "View External Url" at bounding box center [555, 292] width 64 height 12
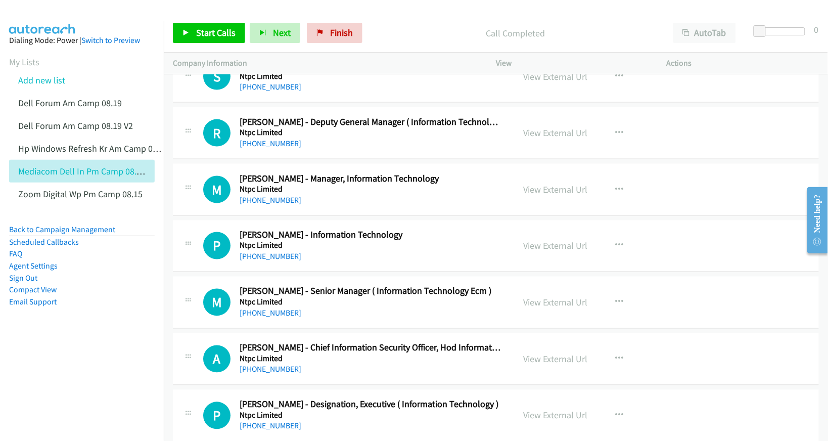
scroll to position [10366, 0]
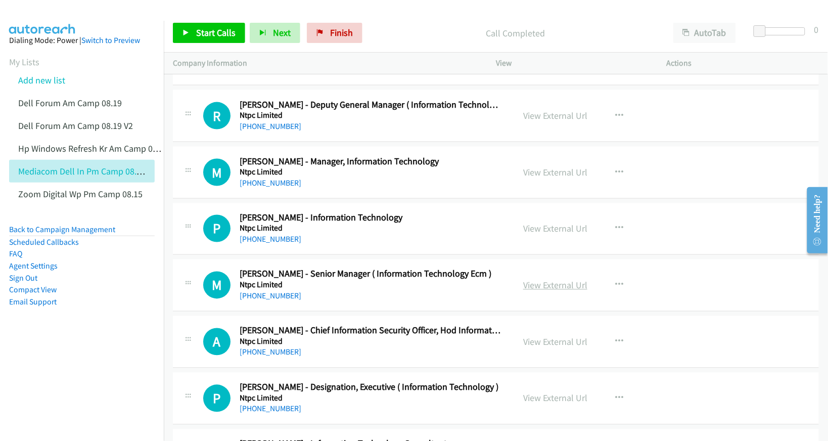
click at [533, 291] on link "View External Url" at bounding box center [555, 286] width 64 height 12
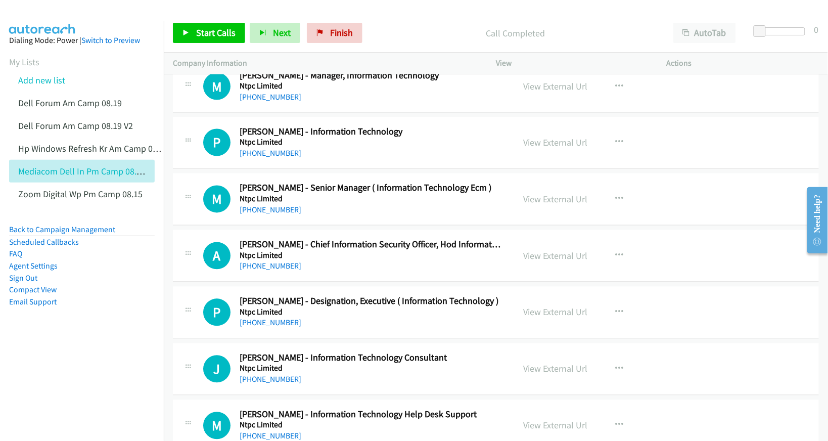
scroll to position [10492, 0]
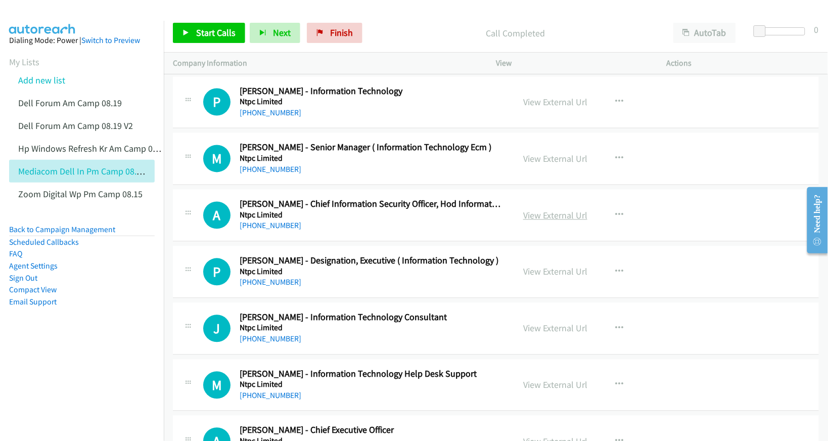
click at [552, 221] on link "View External Url" at bounding box center [555, 216] width 64 height 12
click at [533, 278] on link "View External Url" at bounding box center [555, 272] width 64 height 12
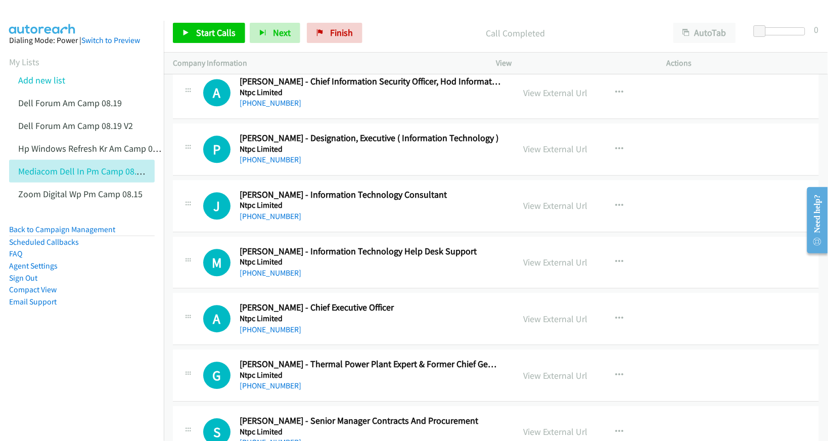
scroll to position [10619, 0]
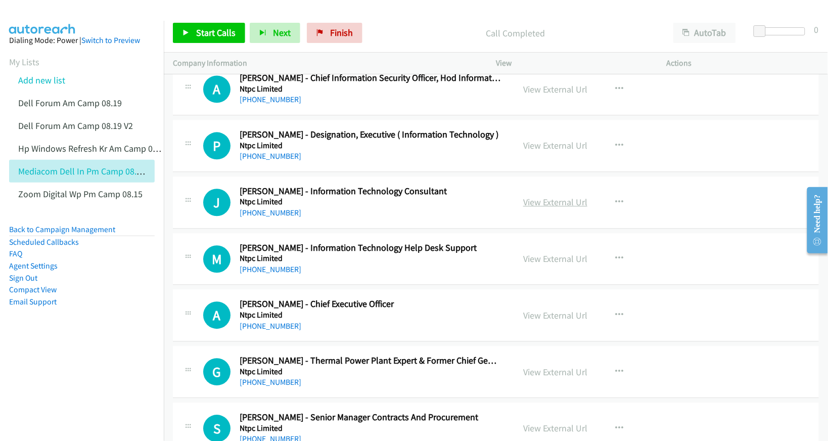
click at [542, 208] on link "View External Url" at bounding box center [555, 202] width 64 height 12
click at [535, 264] on link "View External Url" at bounding box center [555, 259] width 64 height 12
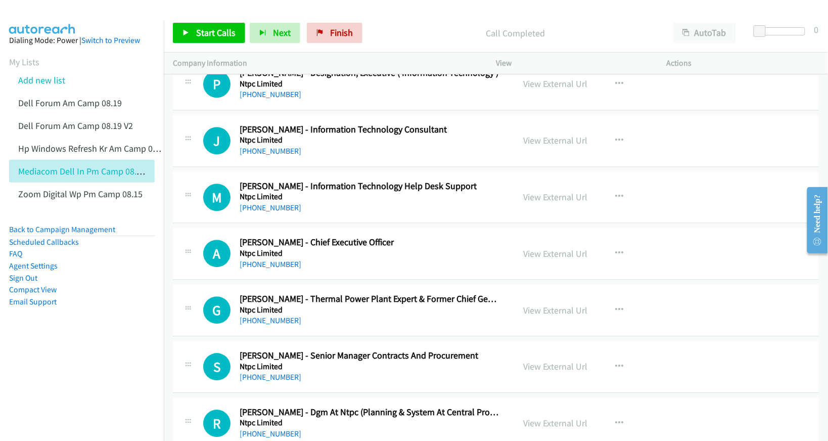
scroll to position [10682, 0]
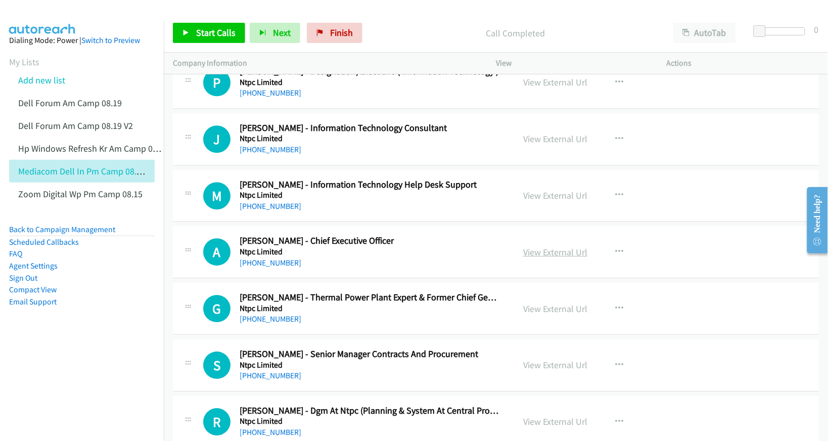
click at [555, 258] on link "View External Url" at bounding box center [555, 252] width 64 height 12
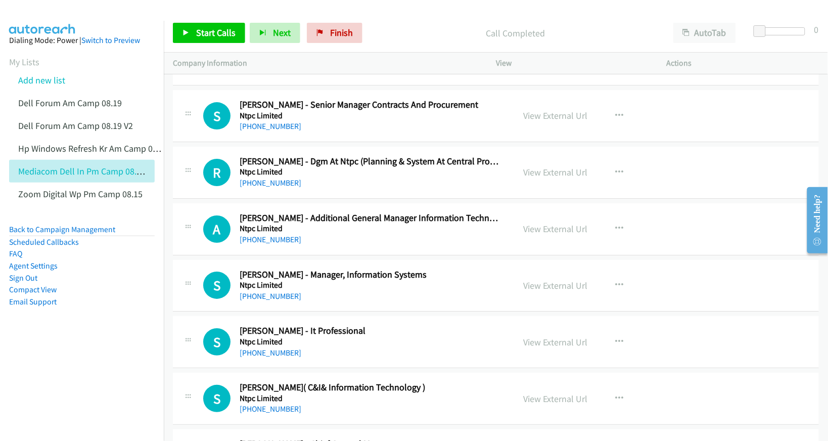
scroll to position [10935, 0]
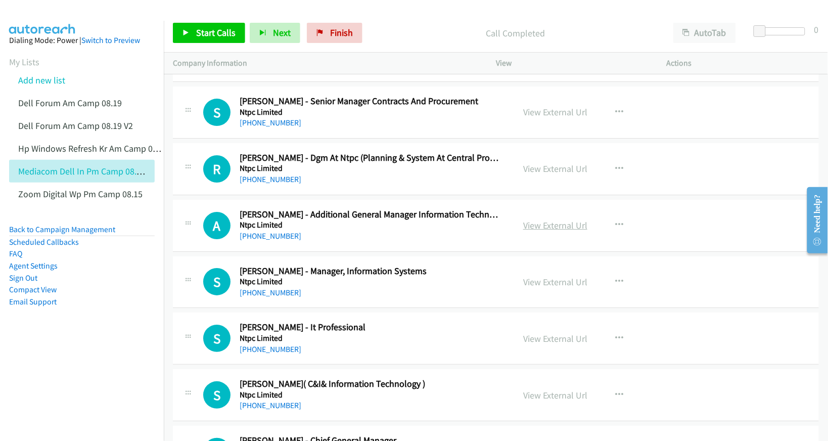
click at [532, 231] on link "View External Url" at bounding box center [555, 225] width 64 height 12
click at [547, 288] on link "View External Url" at bounding box center [555, 282] width 64 height 12
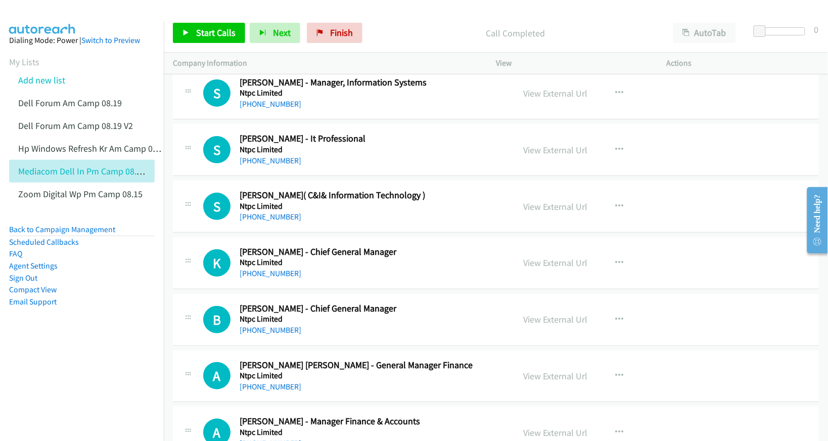
scroll to position [11125, 0]
click at [553, 211] on link "View External Url" at bounding box center [555, 206] width 64 height 12
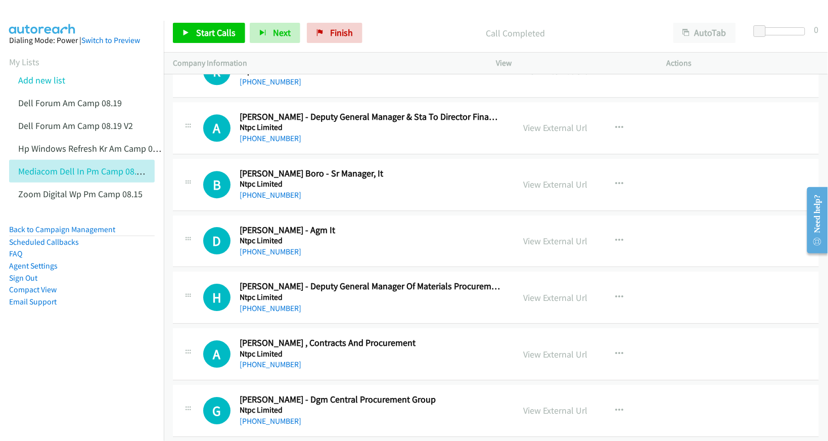
scroll to position [11883, 0]
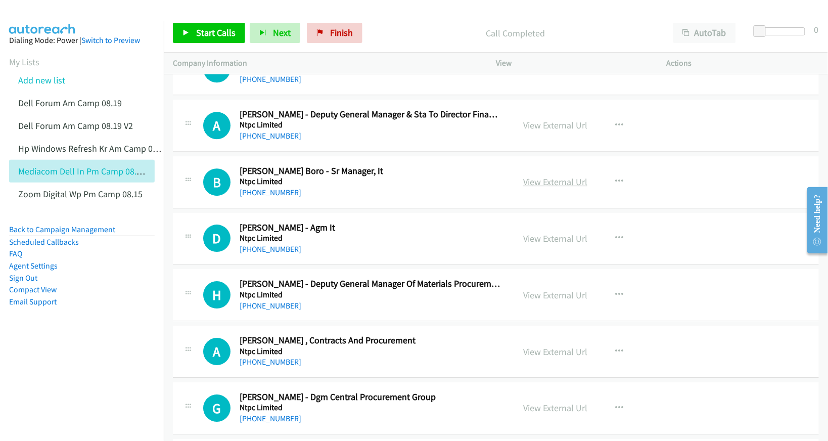
click at [548, 188] on link "View External Url" at bounding box center [555, 182] width 64 height 12
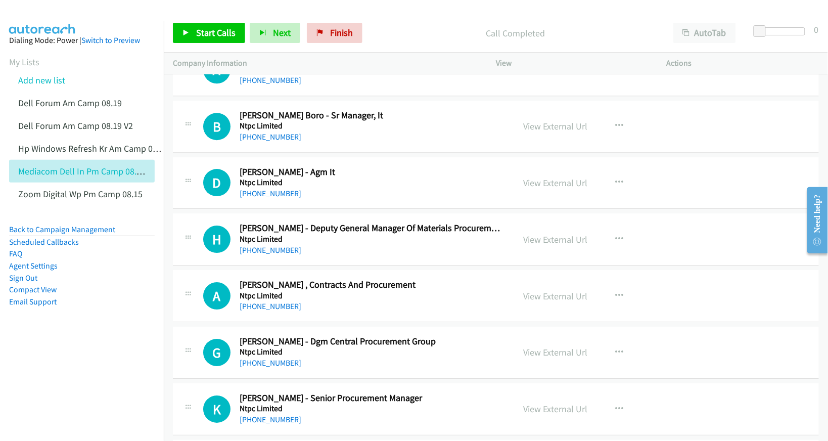
scroll to position [11946, 0]
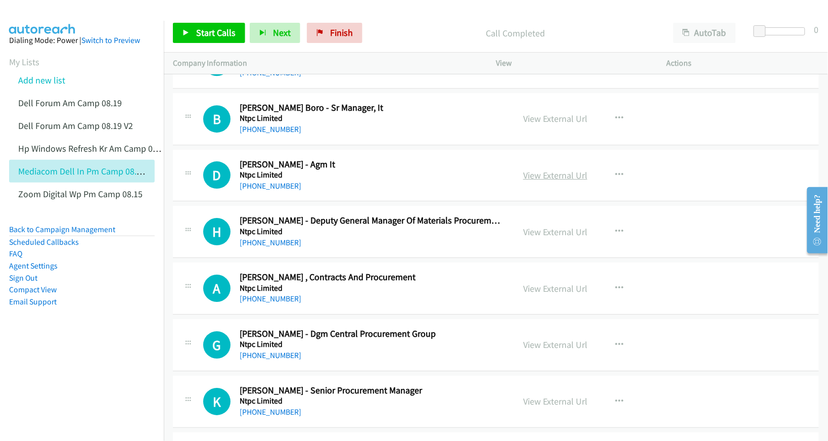
click at [544, 181] on link "View External Url" at bounding box center [555, 175] width 64 height 12
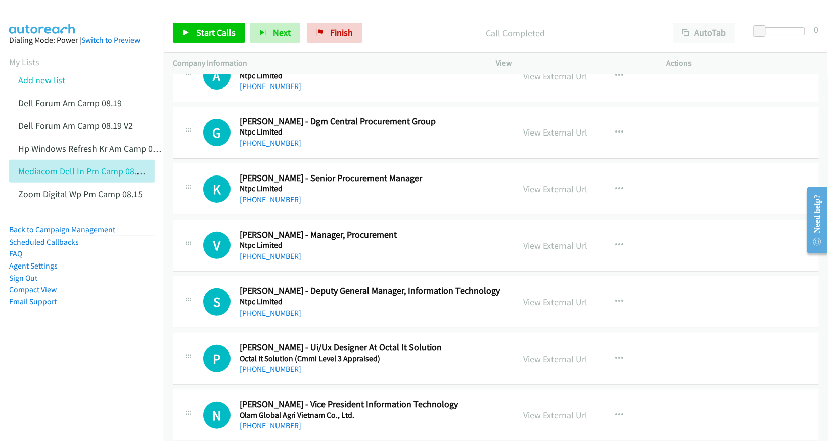
scroll to position [12199, 0]
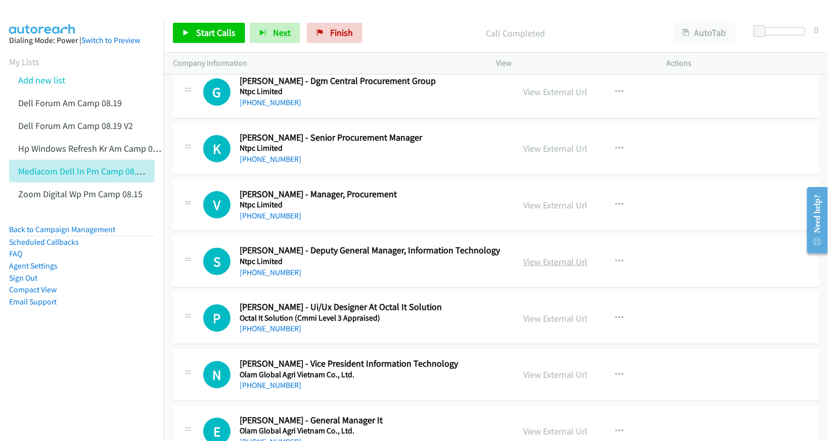
click at [541, 267] on link "View External Url" at bounding box center [555, 262] width 64 height 12
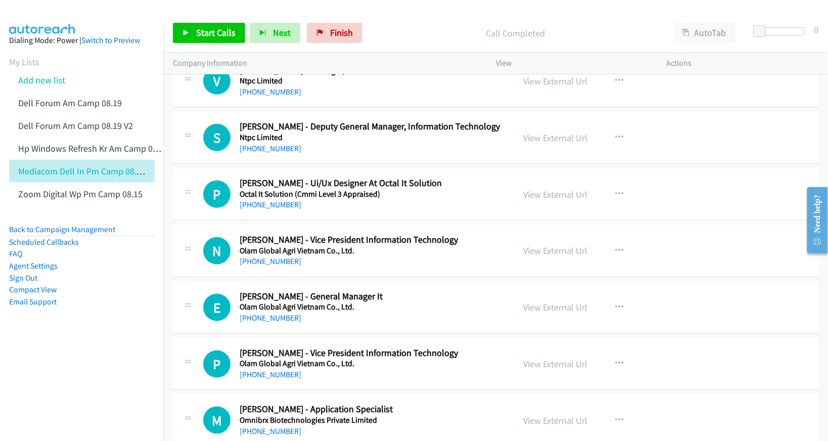
scroll to position [12325, 0]
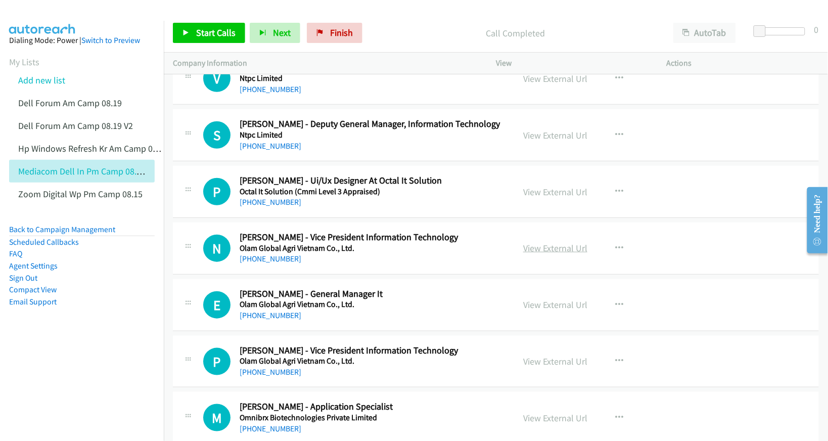
click at [528, 254] on link "View External Url" at bounding box center [555, 248] width 64 height 12
click at [549, 310] on link "View External Url" at bounding box center [555, 305] width 64 height 12
click at [540, 367] on link "View External Url" at bounding box center [555, 361] width 64 height 12
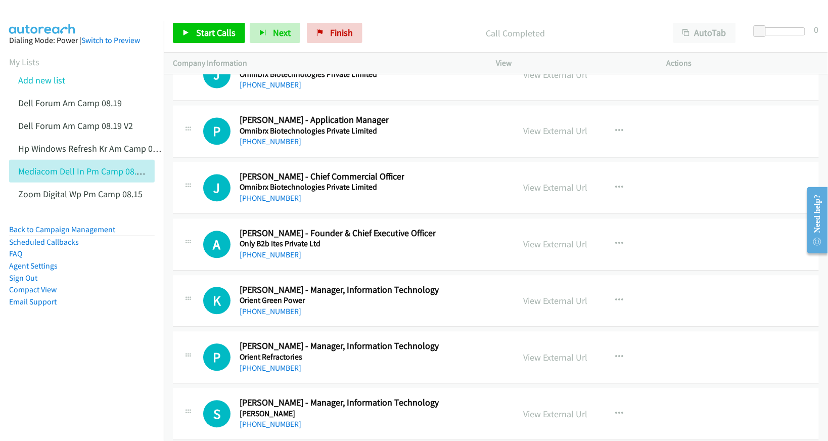
scroll to position [12768, 0]
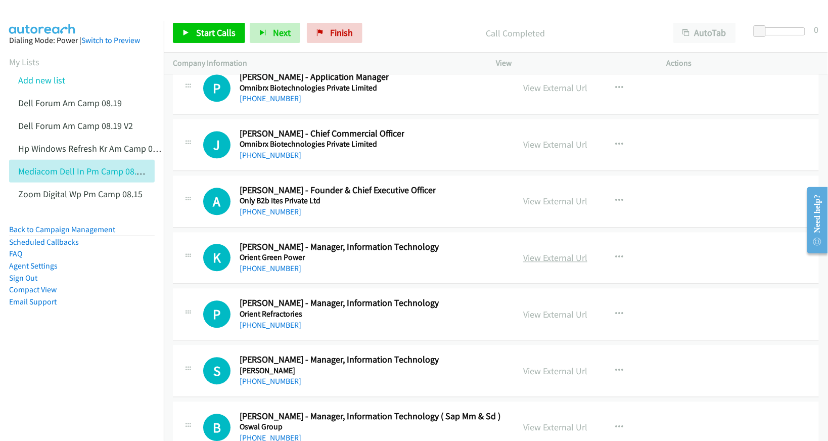
click at [551, 264] on link "View External Url" at bounding box center [555, 258] width 64 height 12
click at [546, 321] on link "View External Url" at bounding box center [555, 315] width 64 height 12
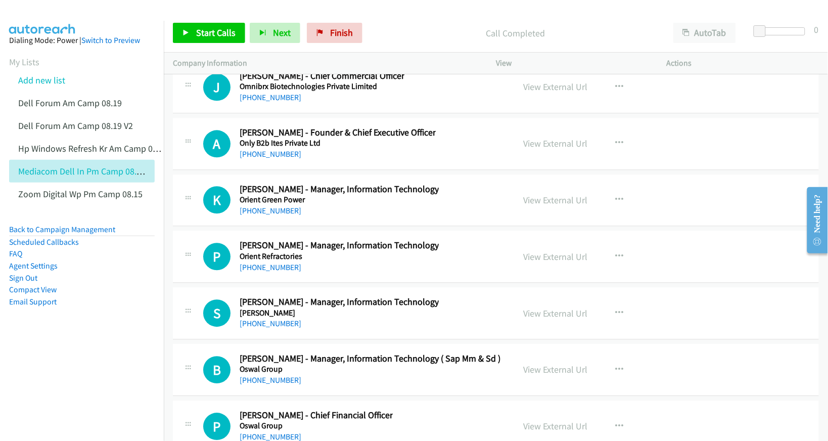
scroll to position [12831, 0]
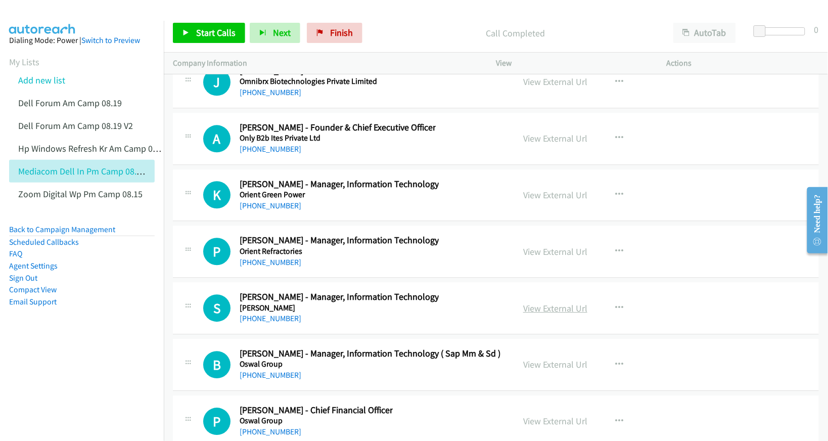
click at [537, 314] on link "View External Url" at bounding box center [555, 308] width 64 height 12
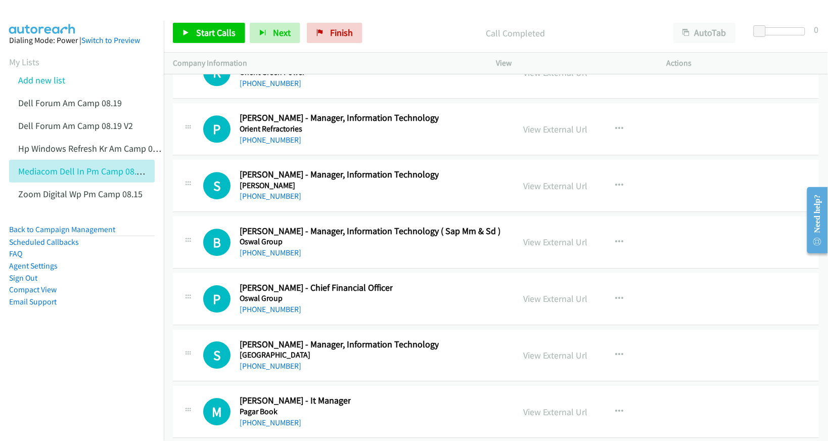
scroll to position [12958, 0]
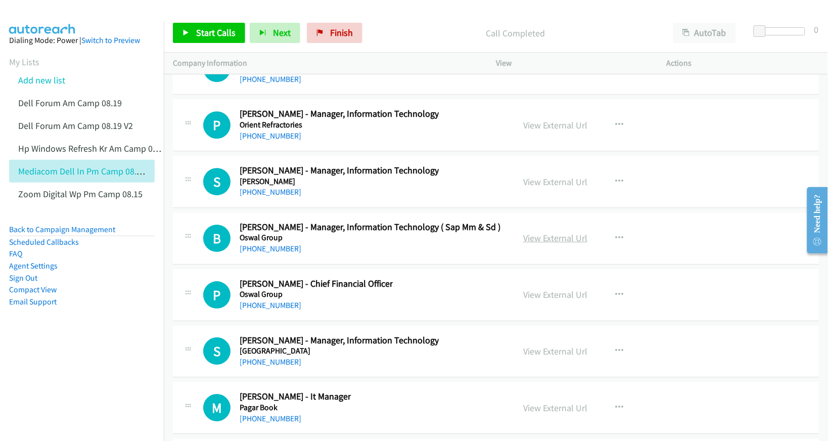
click at [551, 244] on link "View External Url" at bounding box center [555, 238] width 64 height 12
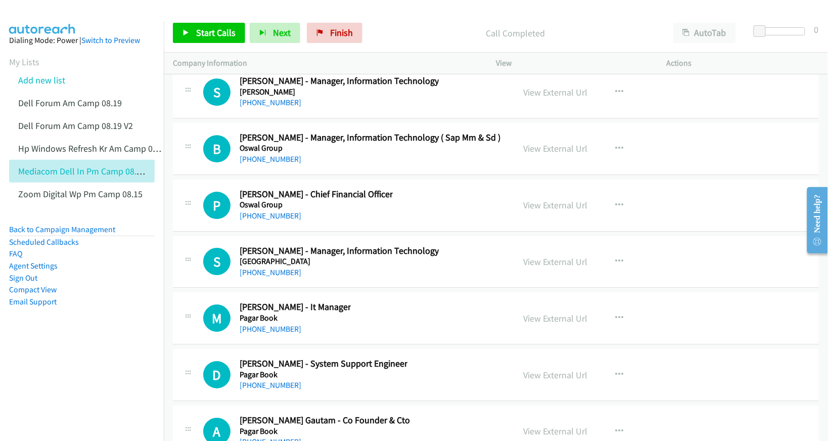
scroll to position [13084, 0]
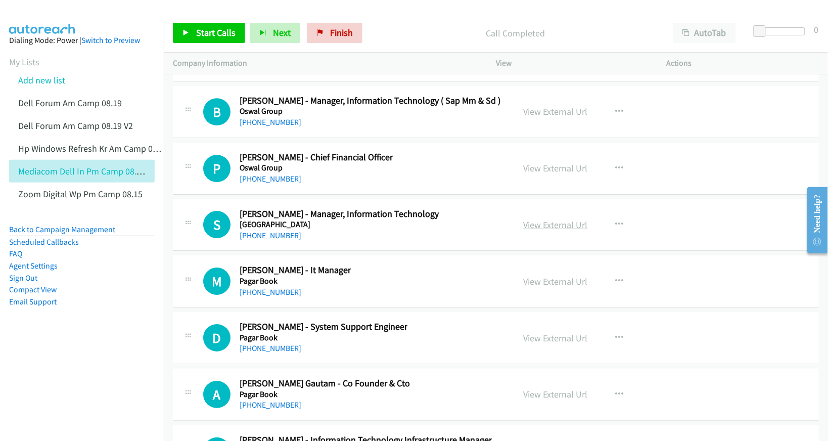
click at [544, 231] on link "View External Url" at bounding box center [555, 225] width 64 height 12
click at [555, 287] on link "View External Url" at bounding box center [555, 282] width 64 height 12
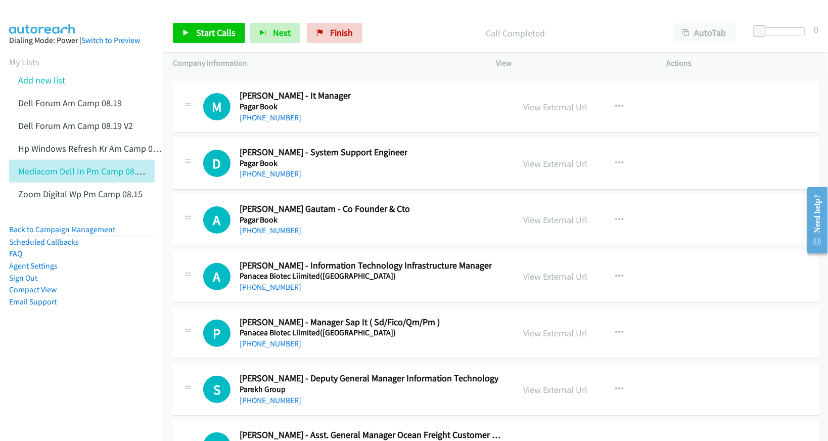
scroll to position [13274, 0]
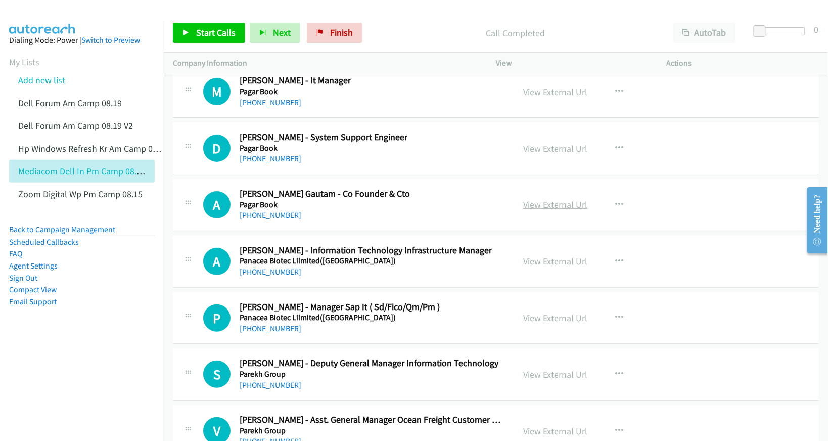
click at [540, 210] on link "View External Url" at bounding box center [555, 205] width 64 height 12
click at [545, 267] on link "View External Url" at bounding box center [555, 261] width 64 height 12
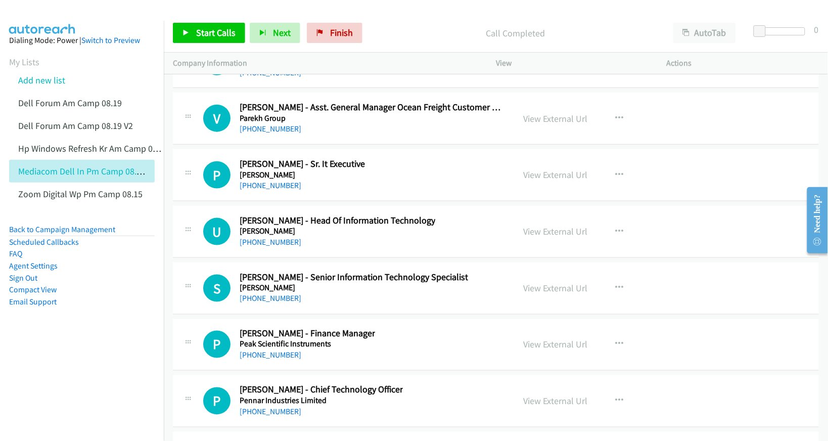
scroll to position [13590, 0]
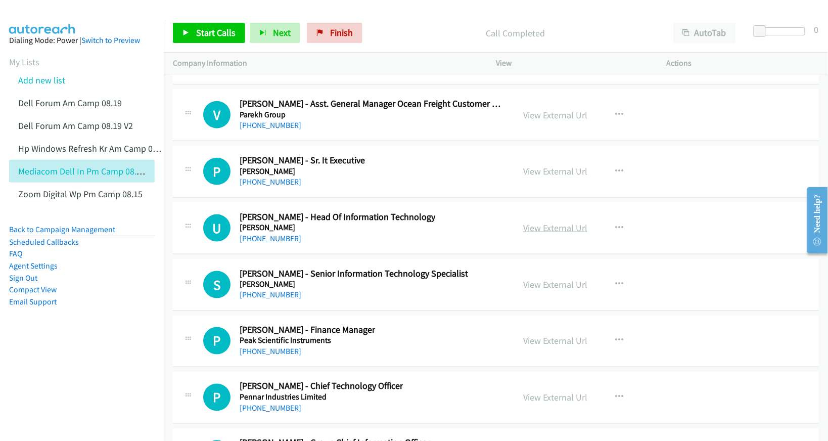
click at [544, 234] on link "View External Url" at bounding box center [555, 228] width 64 height 12
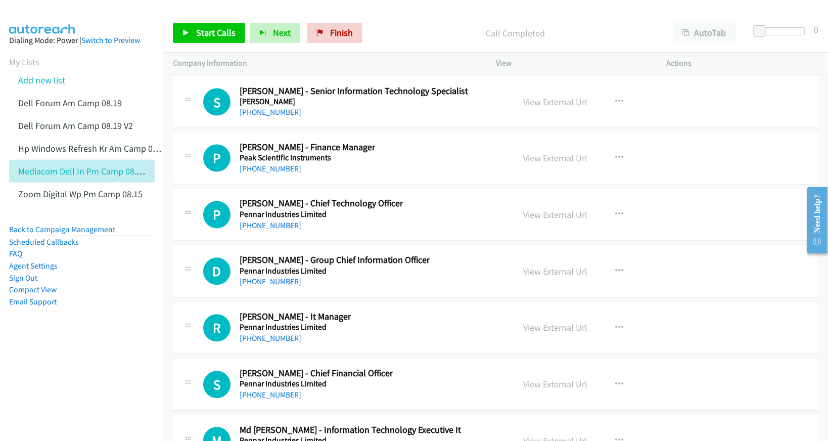
scroll to position [13779, 0]
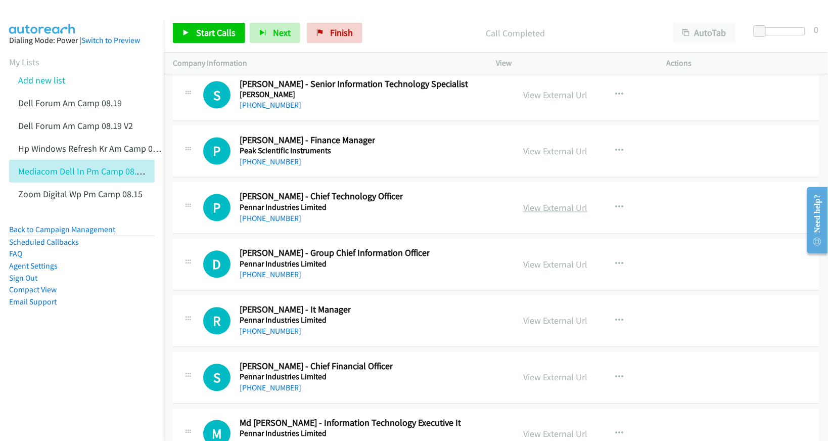
click at [543, 214] on link "View External Url" at bounding box center [555, 208] width 64 height 12
click at [546, 271] on link "View External Url" at bounding box center [555, 265] width 64 height 12
drag, startPoint x: 547, startPoint y: 343, endPoint x: 525, endPoint y: 349, distance: 23.1
click at [559, 327] on link "View External Url" at bounding box center [555, 321] width 64 height 12
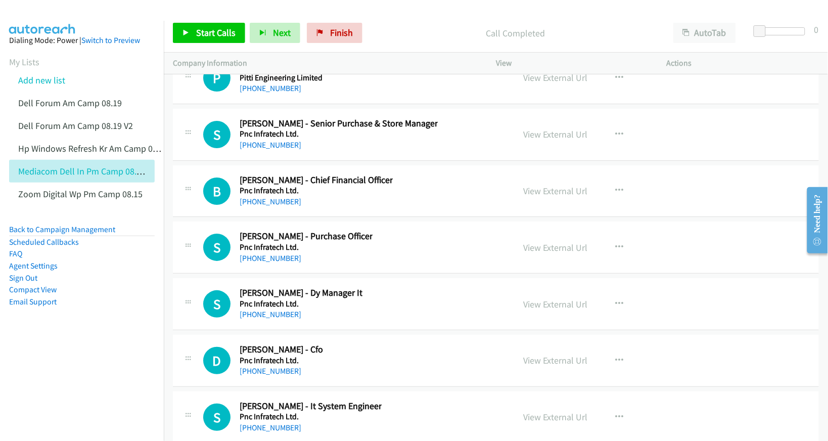
scroll to position [14348, 0]
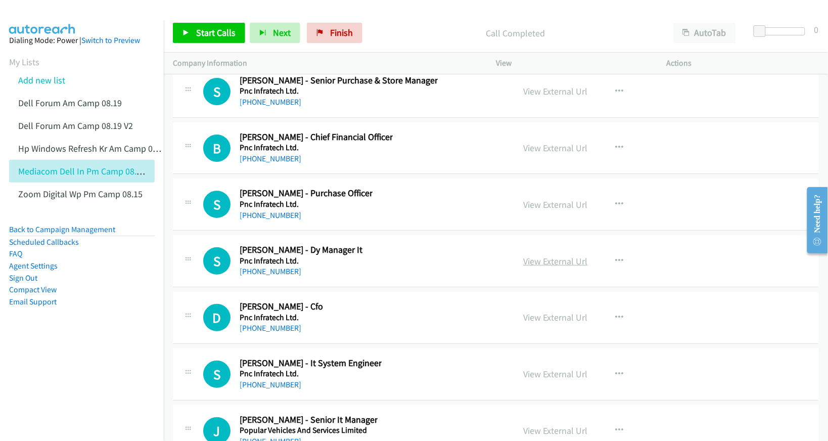
click at [549, 267] on link "View External Url" at bounding box center [555, 261] width 64 height 12
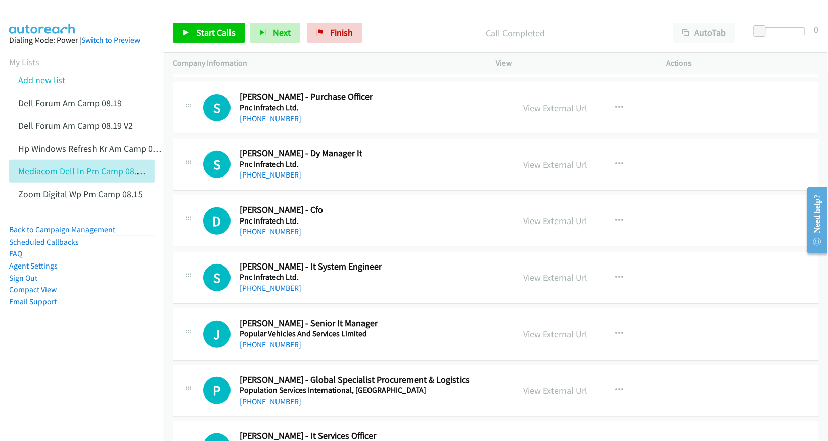
scroll to position [14475, 0]
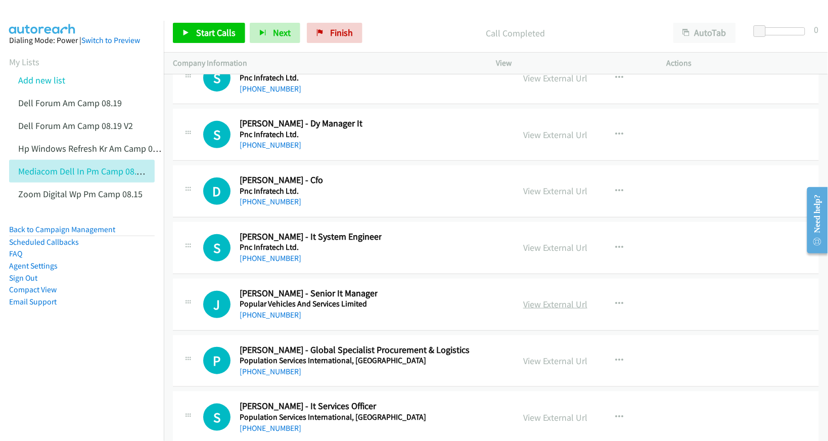
click at [549, 310] on link "View External Url" at bounding box center [555, 304] width 64 height 12
click at [560, 253] on link "View External Url" at bounding box center [555, 248] width 64 height 12
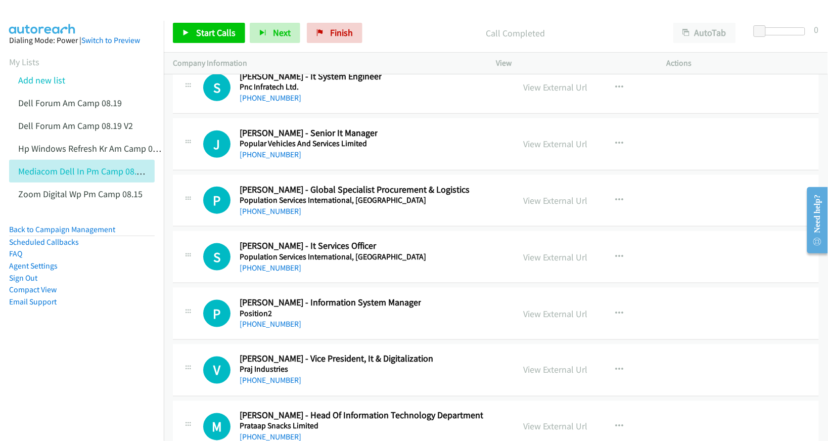
scroll to position [14664, 0]
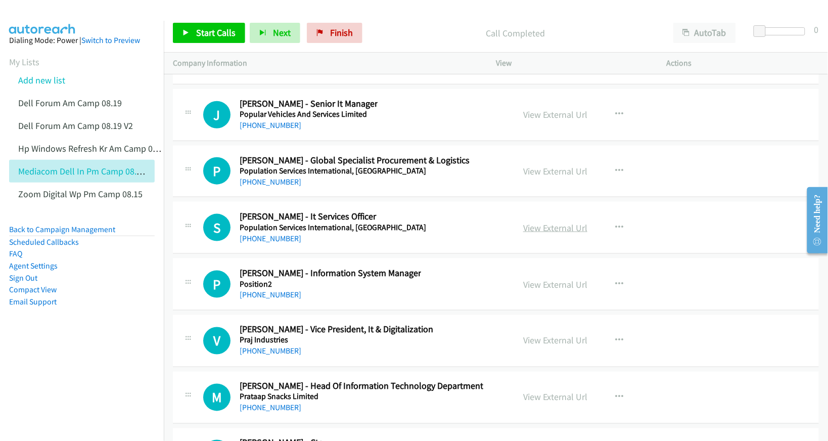
click at [547, 234] on link "View External Url" at bounding box center [555, 228] width 64 height 12
click at [523, 290] on link "View External Url" at bounding box center [555, 285] width 64 height 12
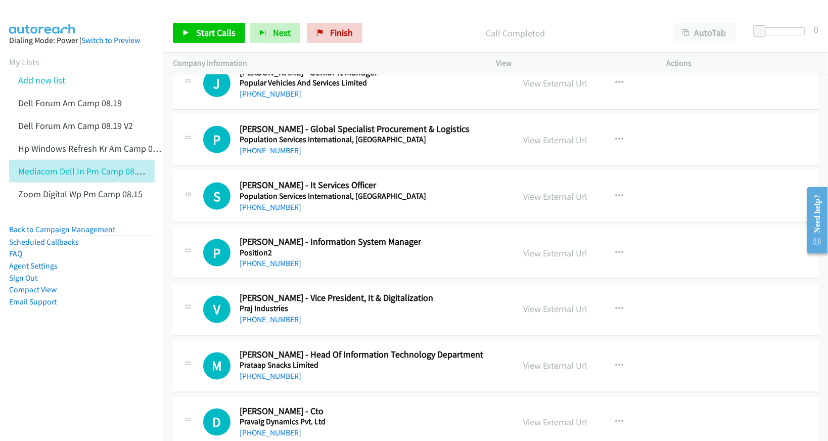
scroll to position [14727, 0]
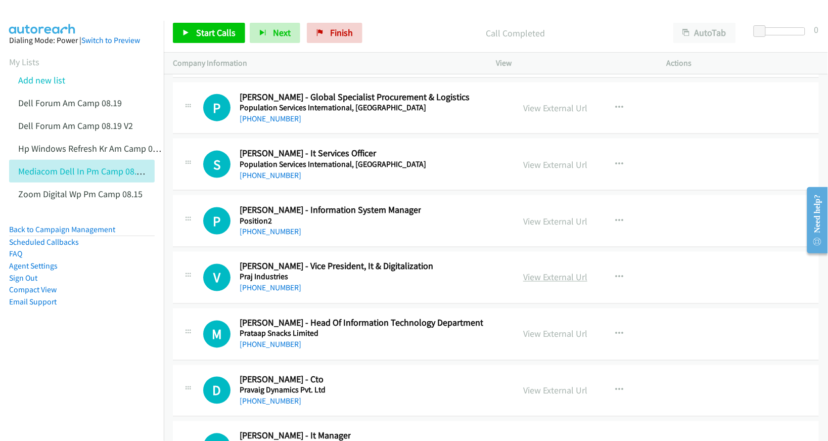
click at [530, 283] on link "View External Url" at bounding box center [555, 278] width 64 height 12
click at [544, 340] on link "View External Url" at bounding box center [555, 334] width 64 height 12
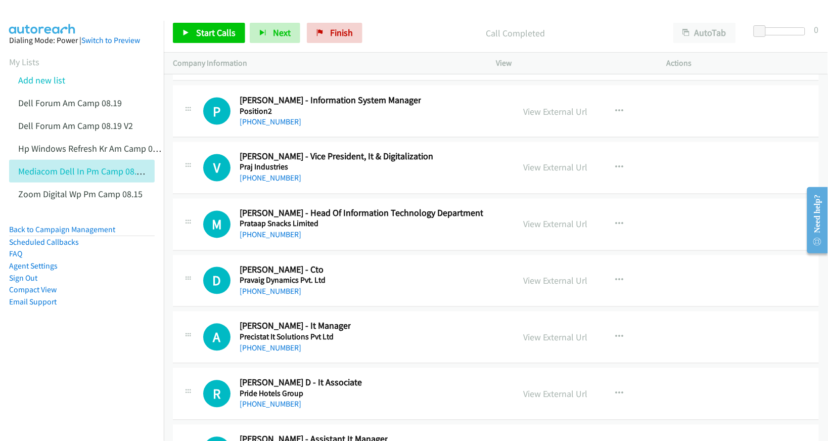
scroll to position [14854, 0]
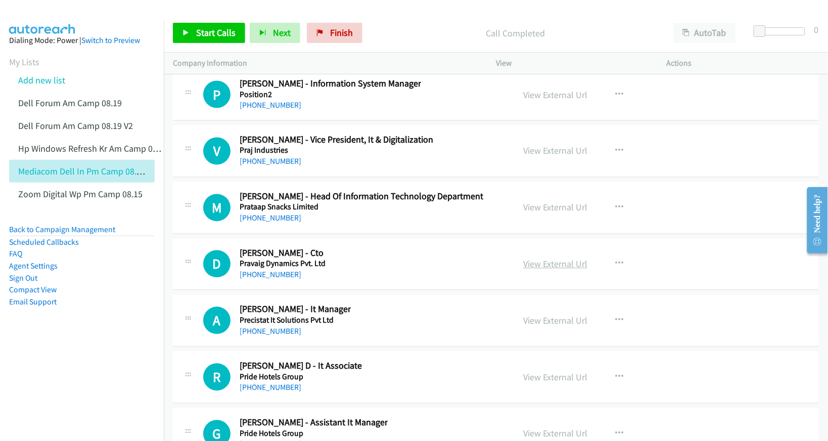
click at [547, 270] on link "View External Url" at bounding box center [555, 264] width 64 height 12
click at [549, 327] on link "View External Url" at bounding box center [555, 321] width 64 height 12
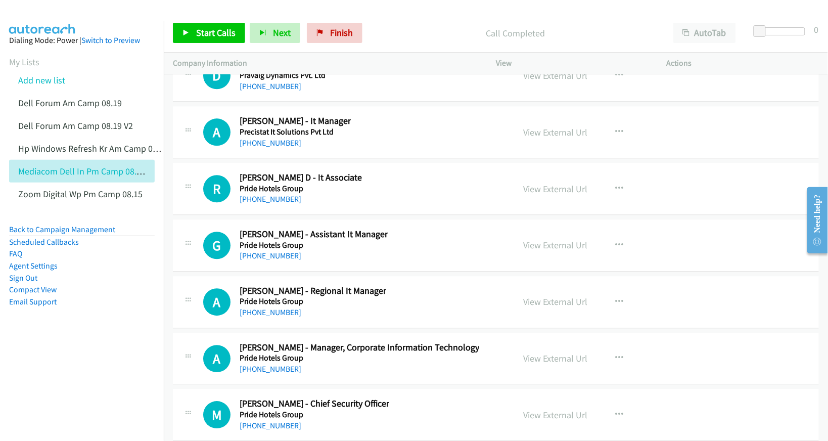
scroll to position [15043, 0]
click at [567, 250] on link "View External Url" at bounding box center [555, 244] width 64 height 12
click at [561, 306] on link "View External Url" at bounding box center [555, 301] width 64 height 12
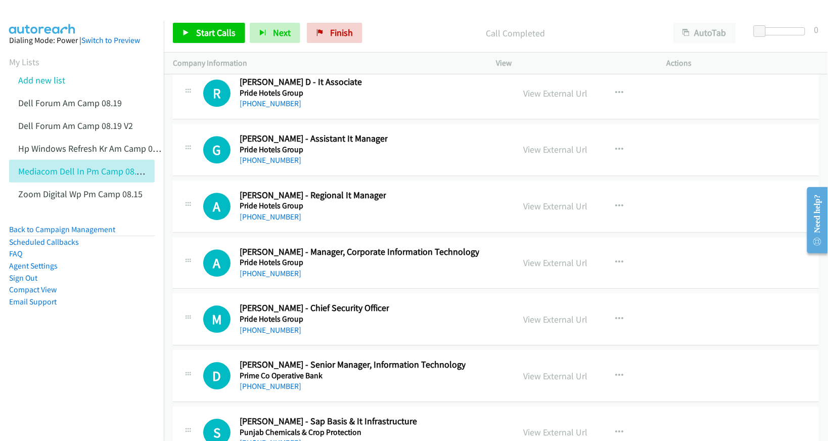
scroll to position [15170, 0]
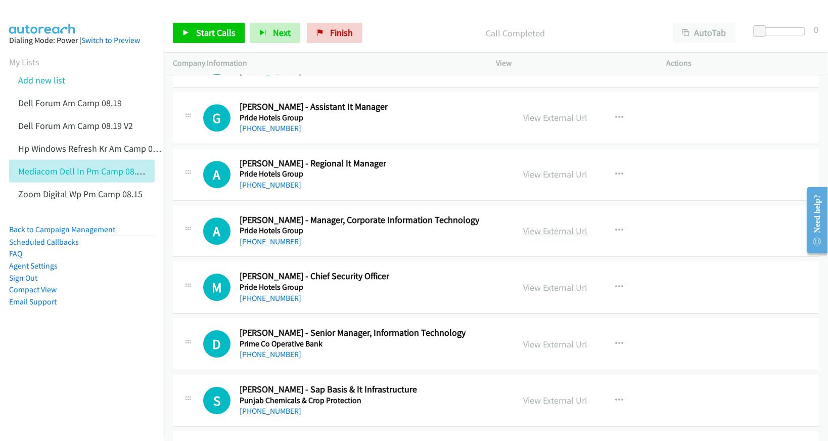
click at [553, 237] on link "View External Url" at bounding box center [555, 231] width 64 height 12
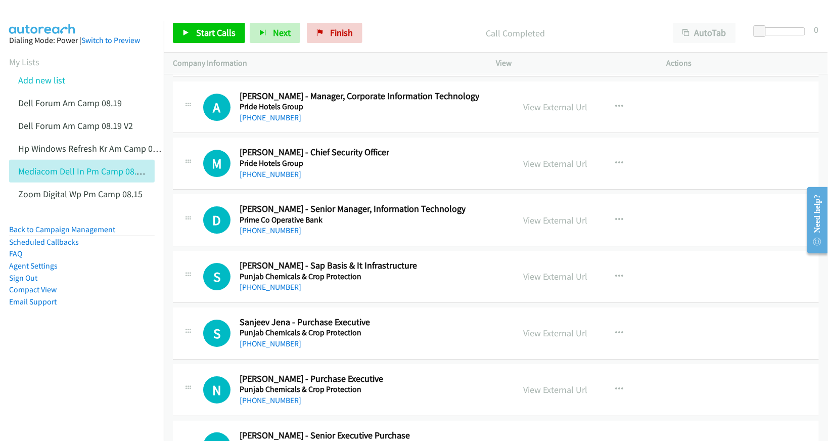
scroll to position [15296, 0]
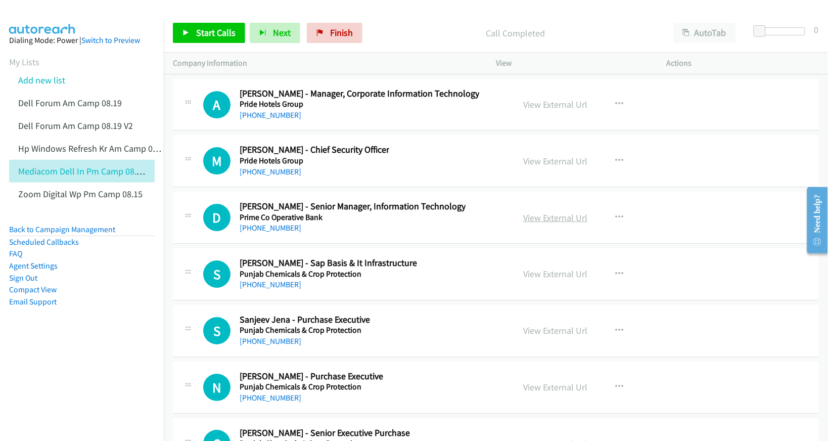
click at [540, 224] on link "View External Url" at bounding box center [555, 218] width 64 height 12
click at [529, 280] on link "View External Url" at bounding box center [555, 274] width 64 height 12
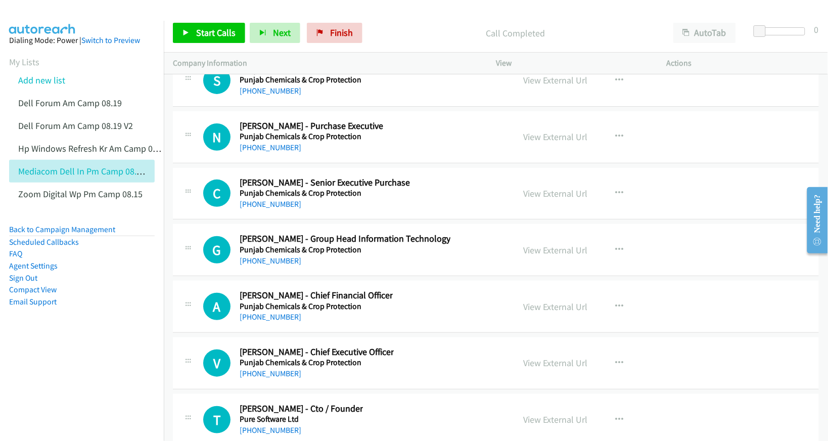
scroll to position [15549, 0]
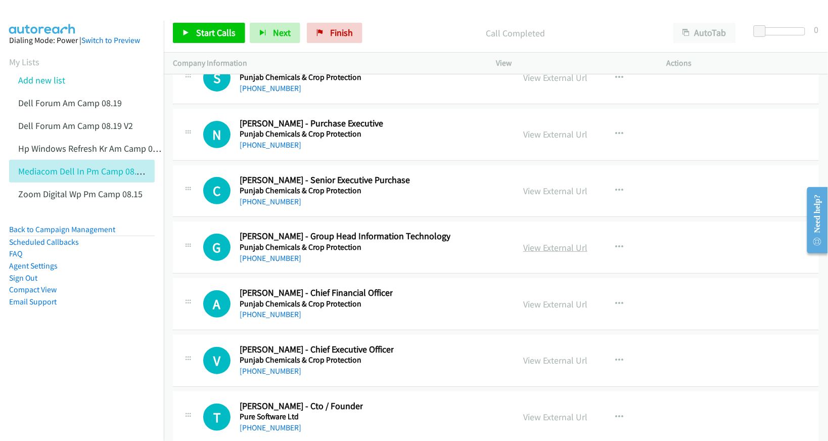
click at [545, 253] on link "View External Url" at bounding box center [555, 248] width 64 height 12
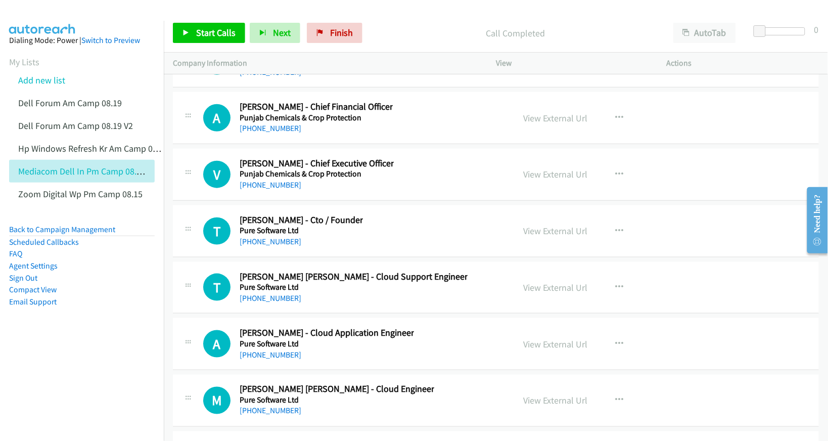
scroll to position [15739, 0]
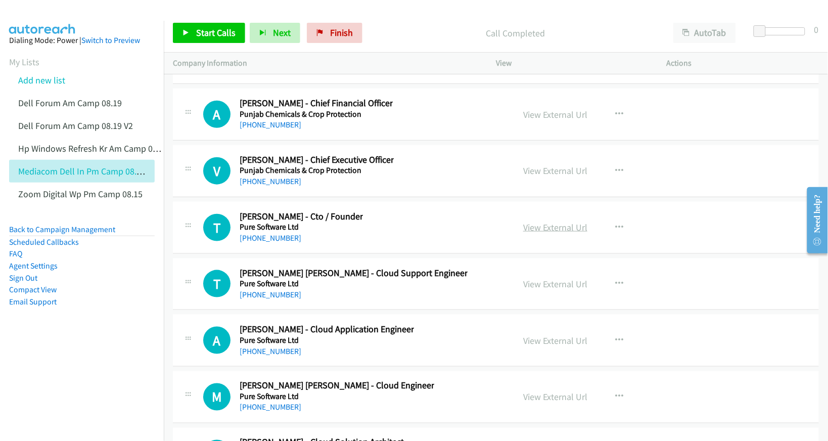
click at [542, 233] on link "View External Url" at bounding box center [555, 227] width 64 height 12
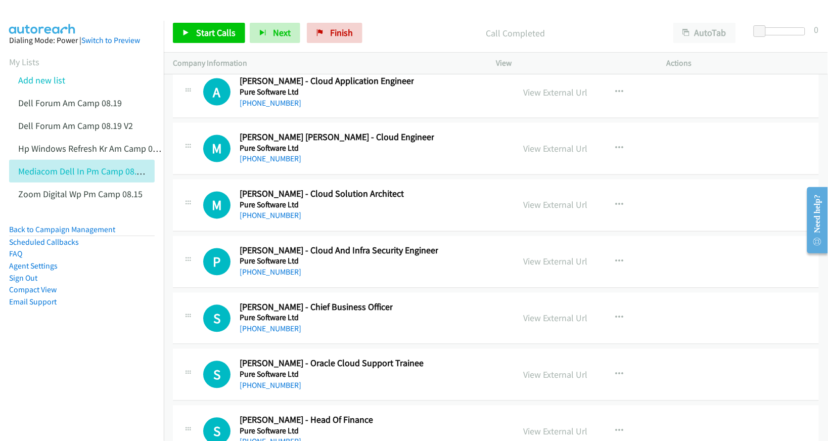
scroll to position [15992, 0]
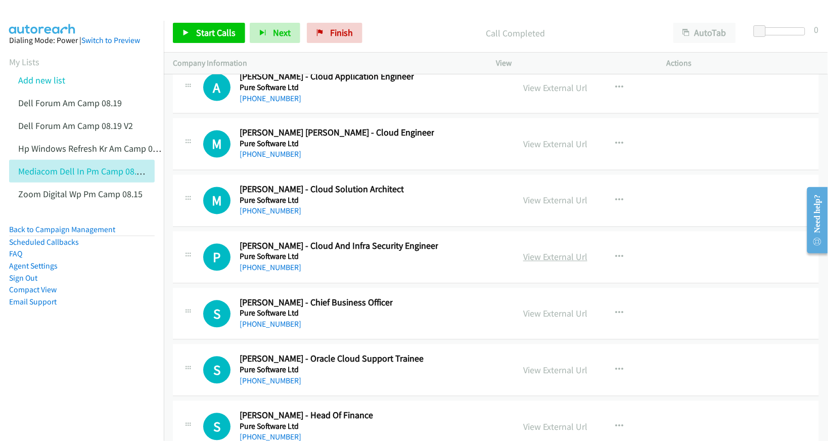
click at [531, 263] on link "View External Url" at bounding box center [555, 257] width 64 height 12
